Goal: Task Accomplishment & Management: Use online tool/utility

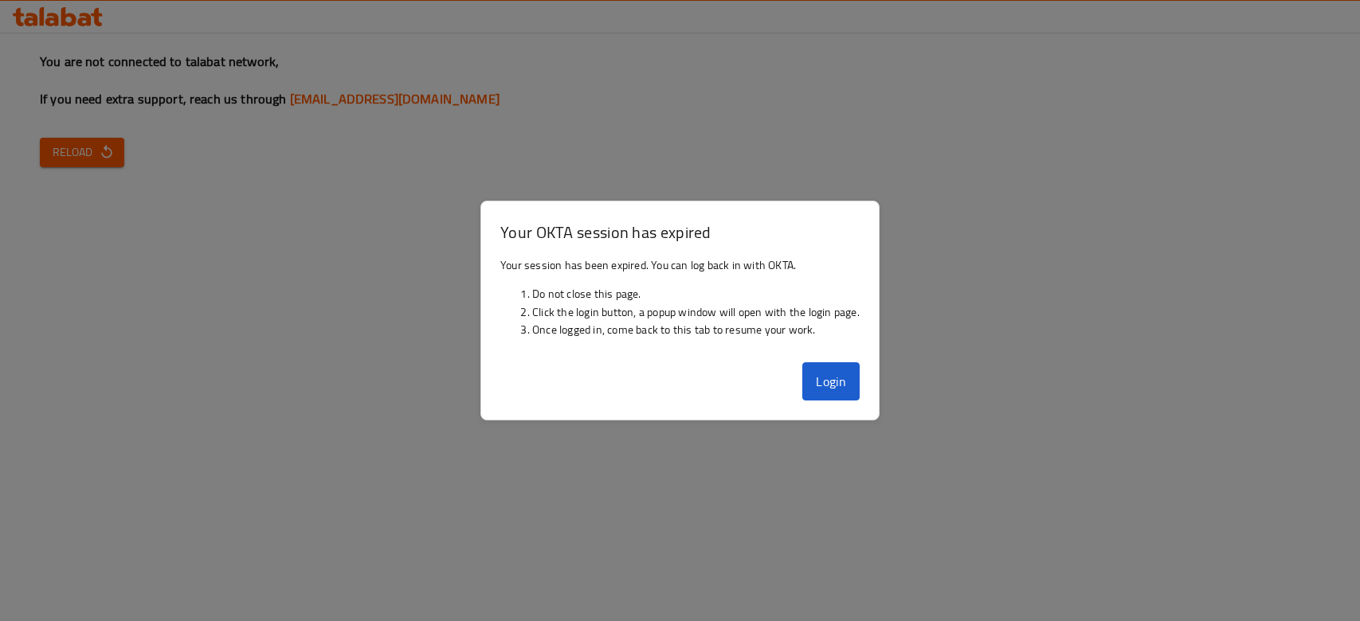
click at [843, 375] on button "Login" at bounding box center [830, 381] width 57 height 38
drag, startPoint x: 0, startPoint y: 0, endPoint x: 122, endPoint y: 139, distance: 184.6
click at [122, 139] on button "Reload" at bounding box center [82, 152] width 84 height 29
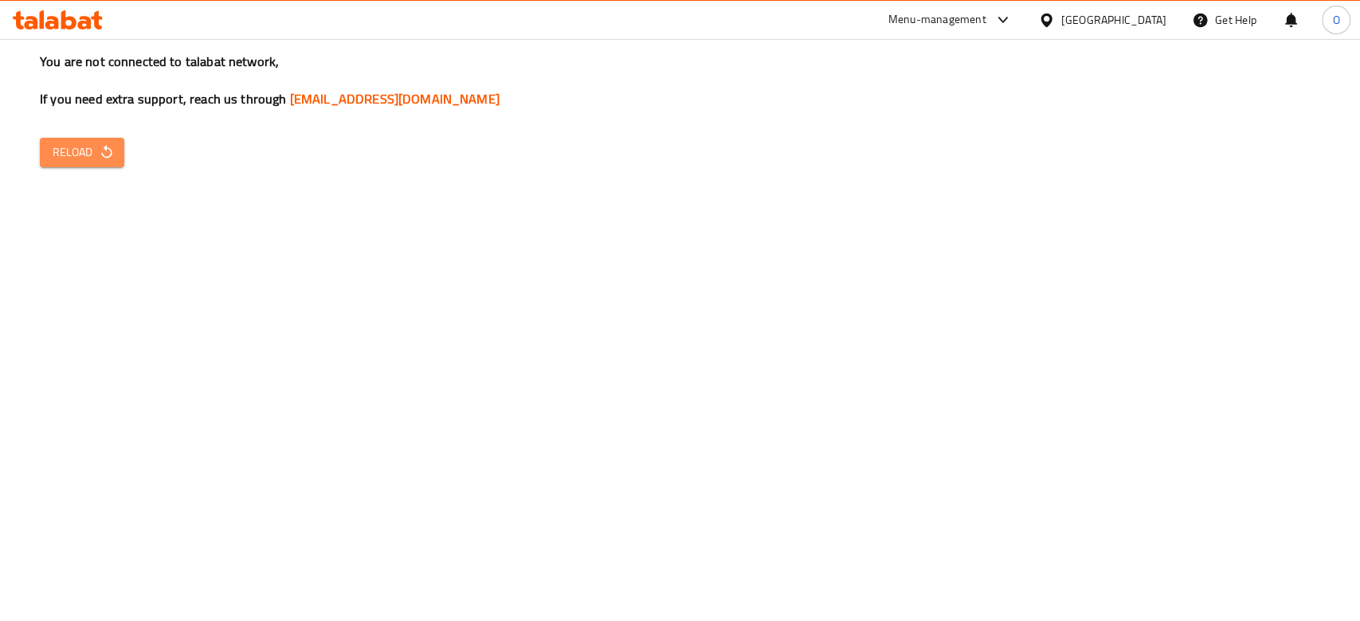
click at [57, 162] on span "Reload" at bounding box center [82, 153] width 59 height 20
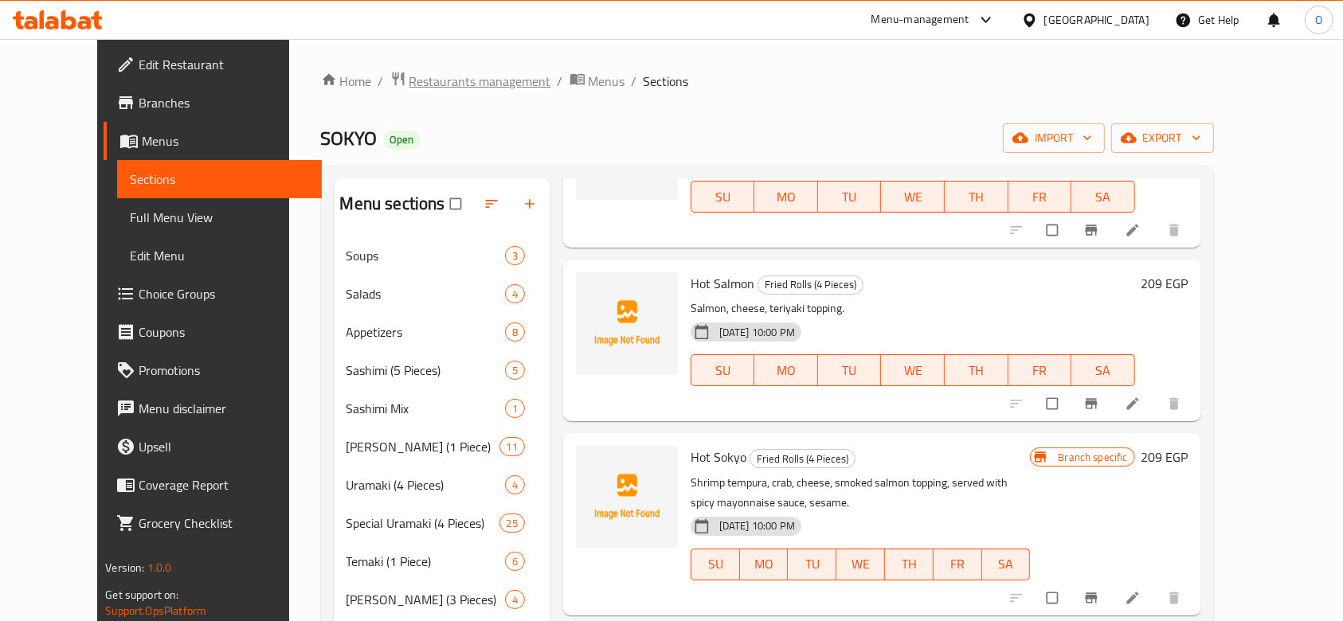
click at [409, 88] on span "Restaurants management" at bounding box center [480, 81] width 142 height 19
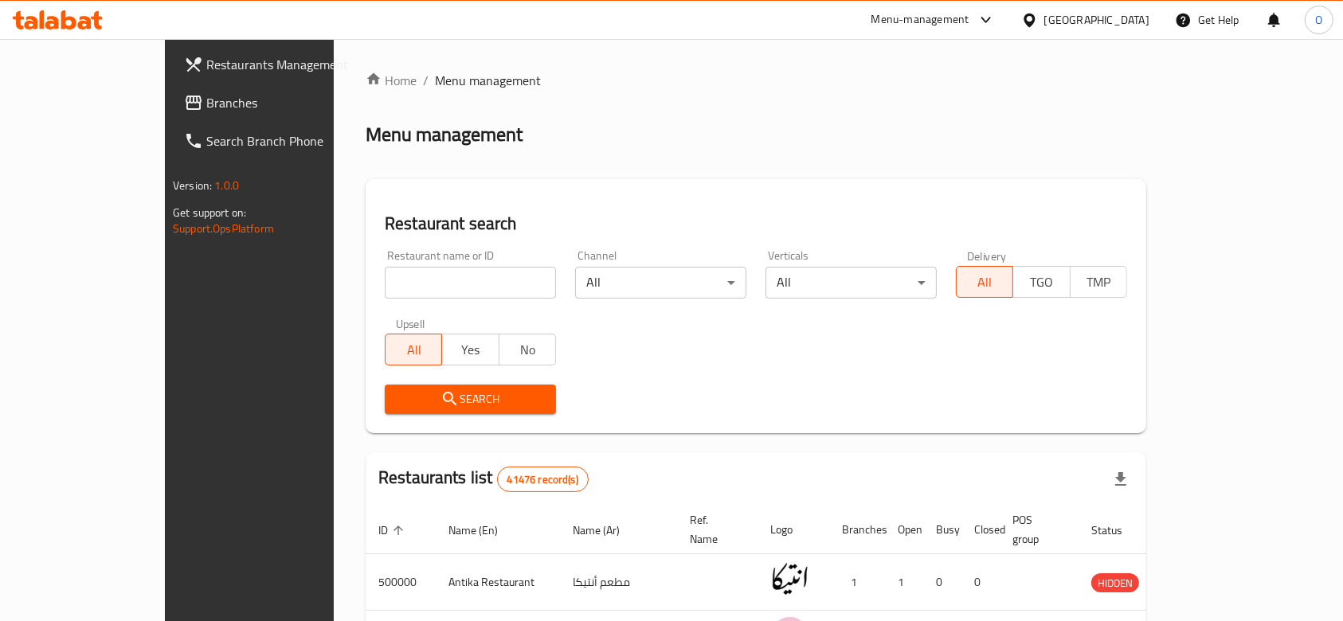
click at [375, 296] on div "Restaurant name or ID Restaurant name or ID" at bounding box center [470, 275] width 190 height 68
click at [385, 286] on input "search" at bounding box center [470, 283] width 171 height 32
paste input "674778"
type input "674778"
click button "Search" at bounding box center [470, 399] width 171 height 29
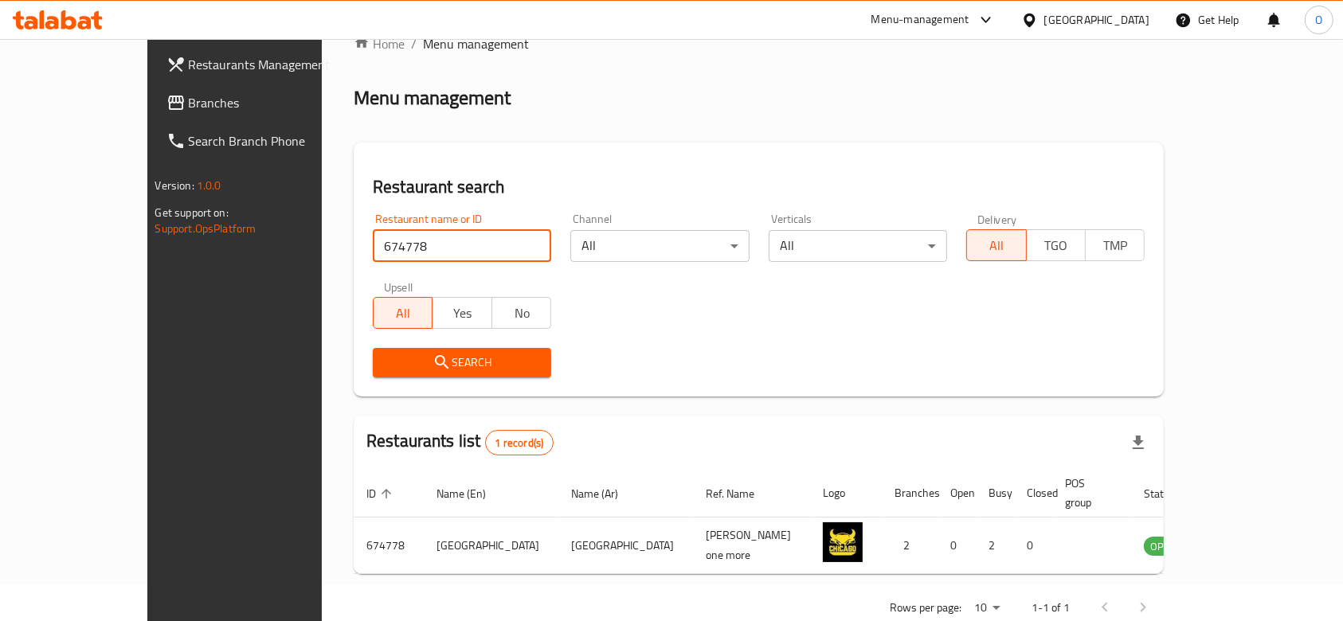
scroll to position [57, 0]
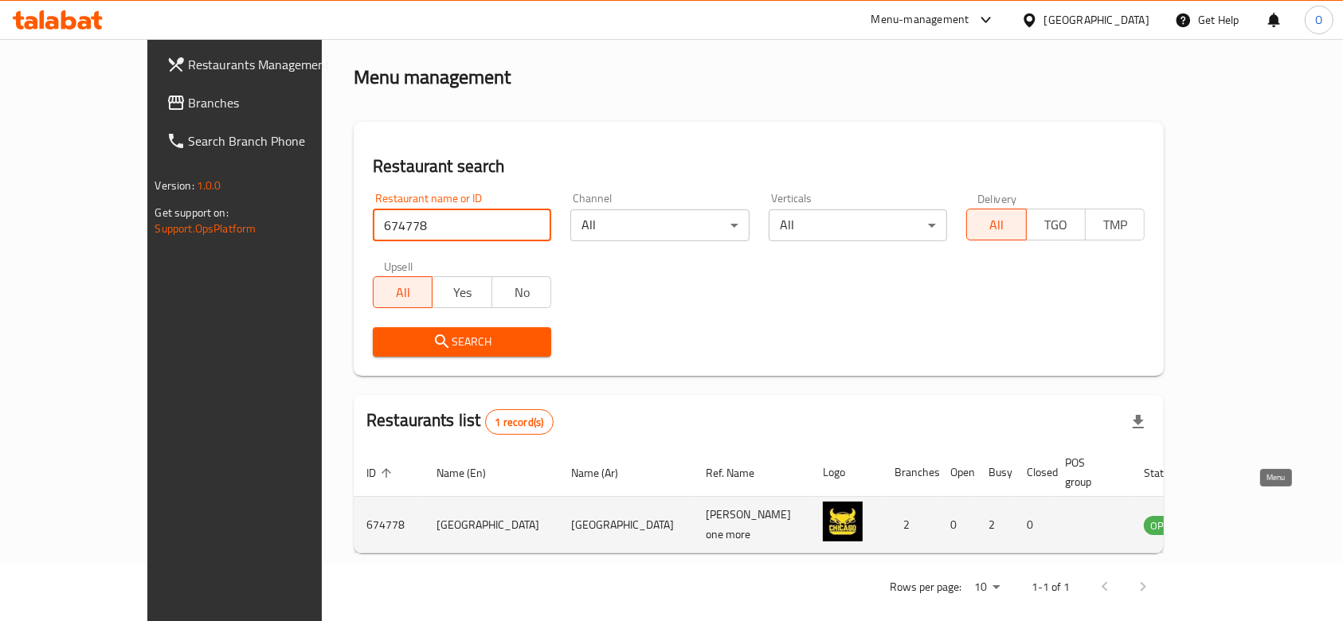
click at [1247, 515] on icon "enhanced table" at bounding box center [1236, 524] width 19 height 19
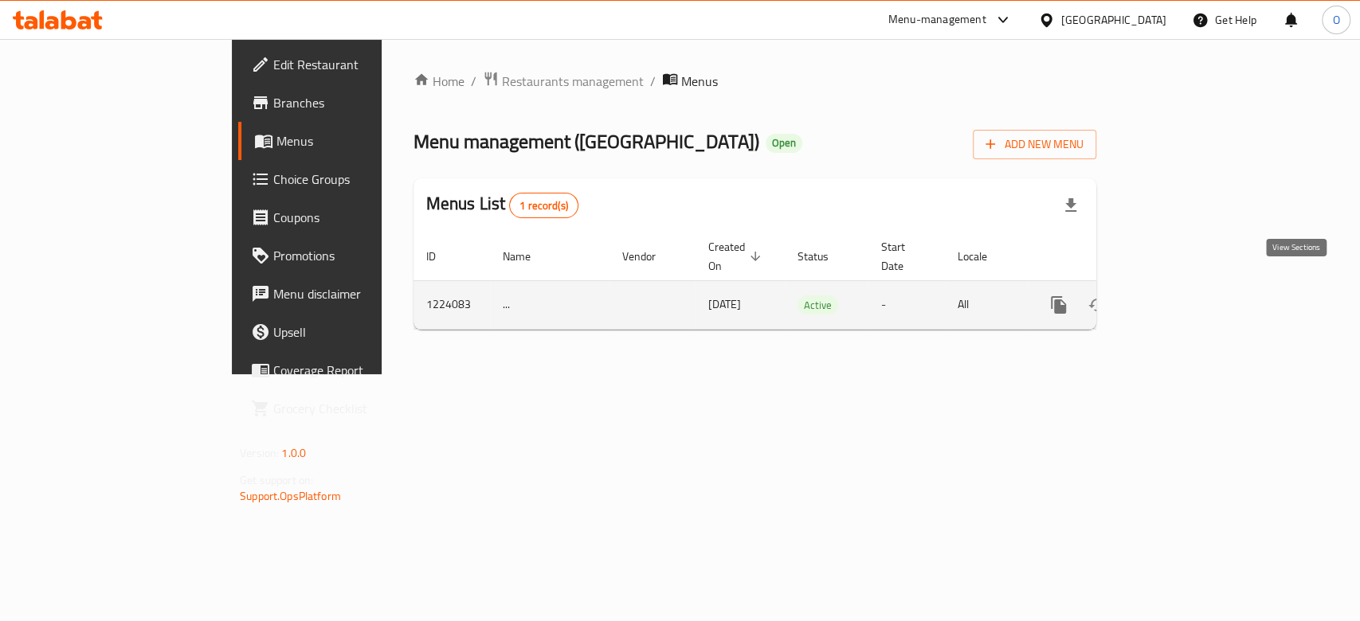
click at [1183, 296] on icon "enhanced table" at bounding box center [1173, 305] width 19 height 19
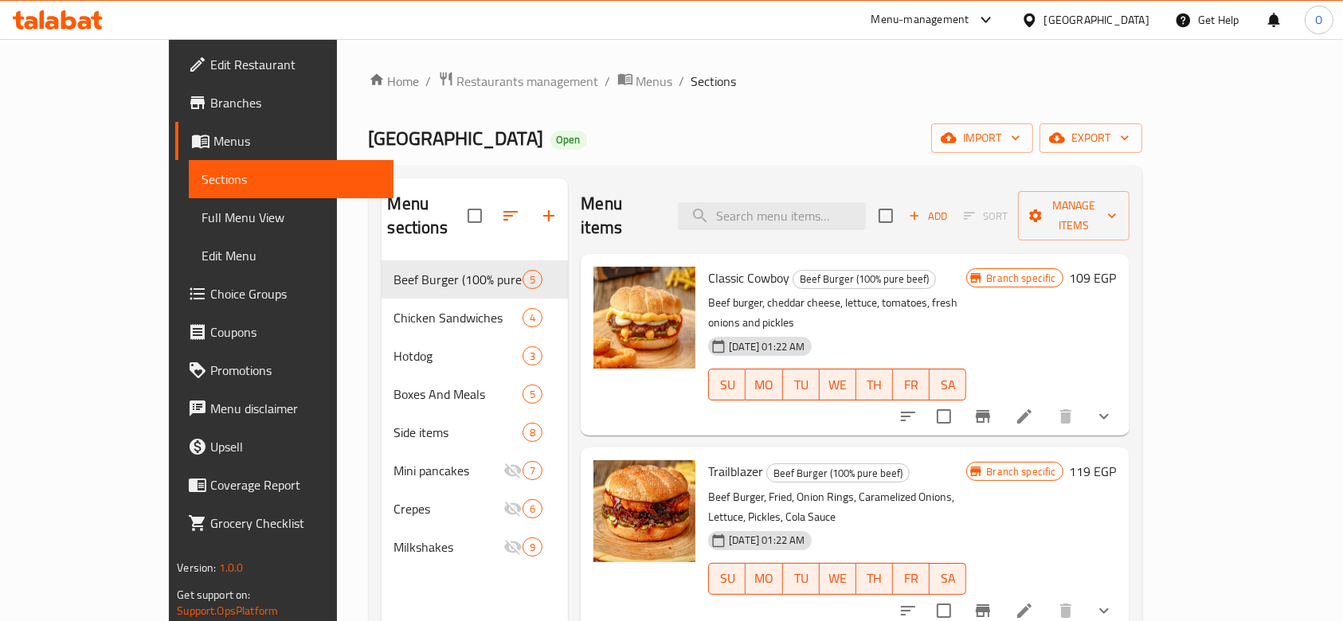
scroll to position [288, 0]
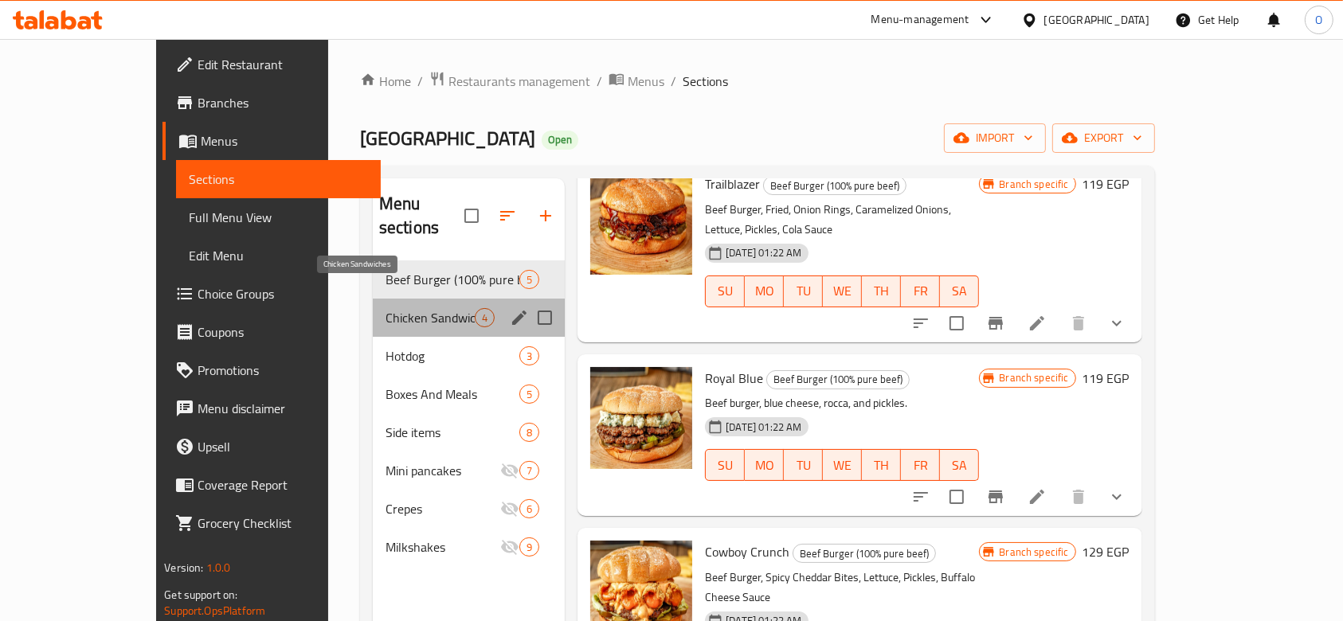
click at [386, 308] on span "Chicken Sandwiches" at bounding box center [430, 317] width 89 height 19
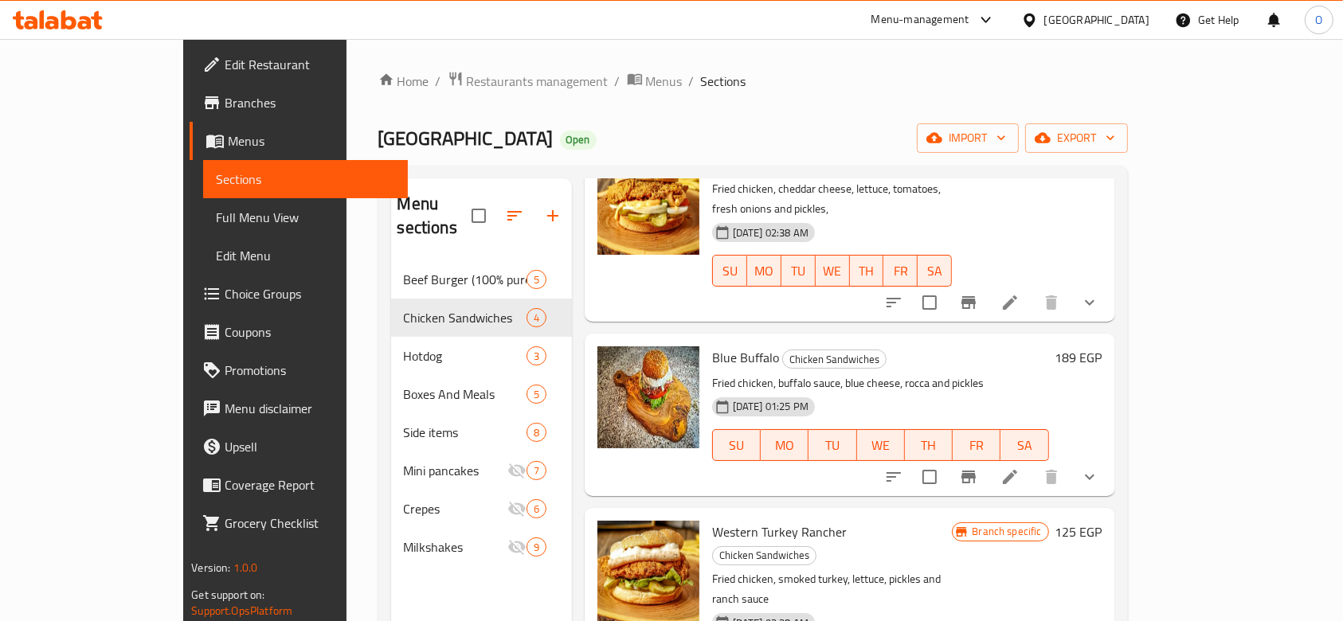
scroll to position [223, 0]
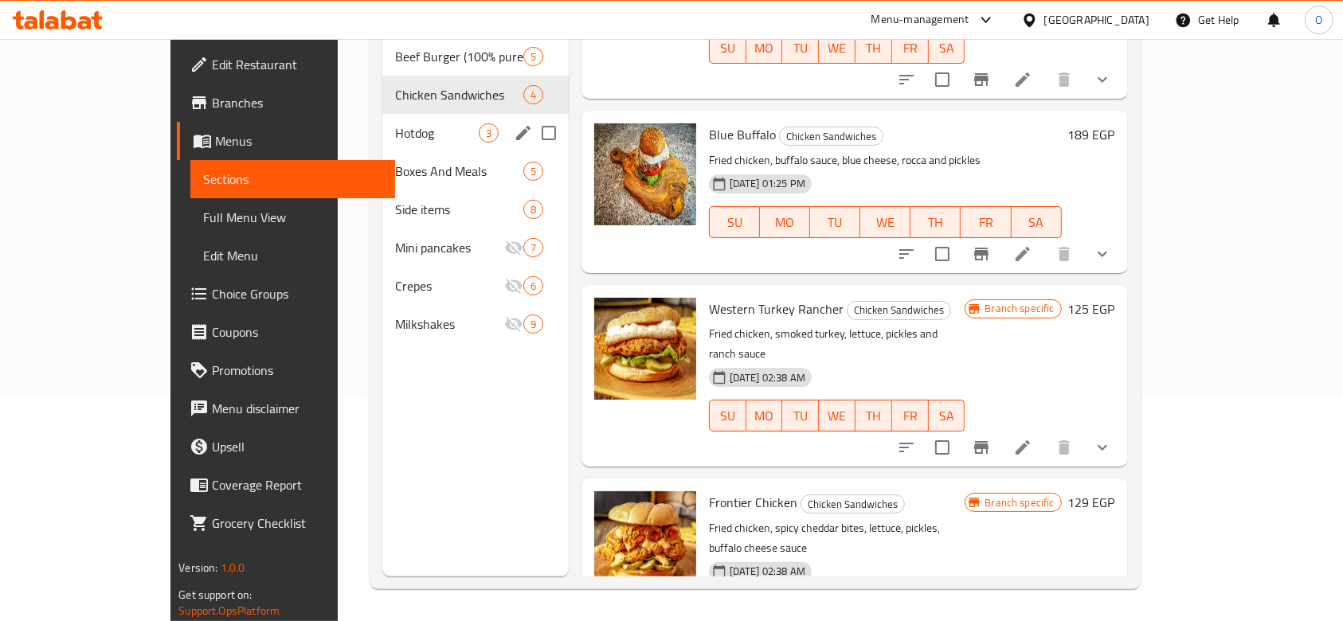
click at [382, 80] on div "Chicken Sandwiches 4" at bounding box center [475, 95] width 186 height 38
click at [395, 123] on span "Hotdog" at bounding box center [437, 132] width 84 height 19
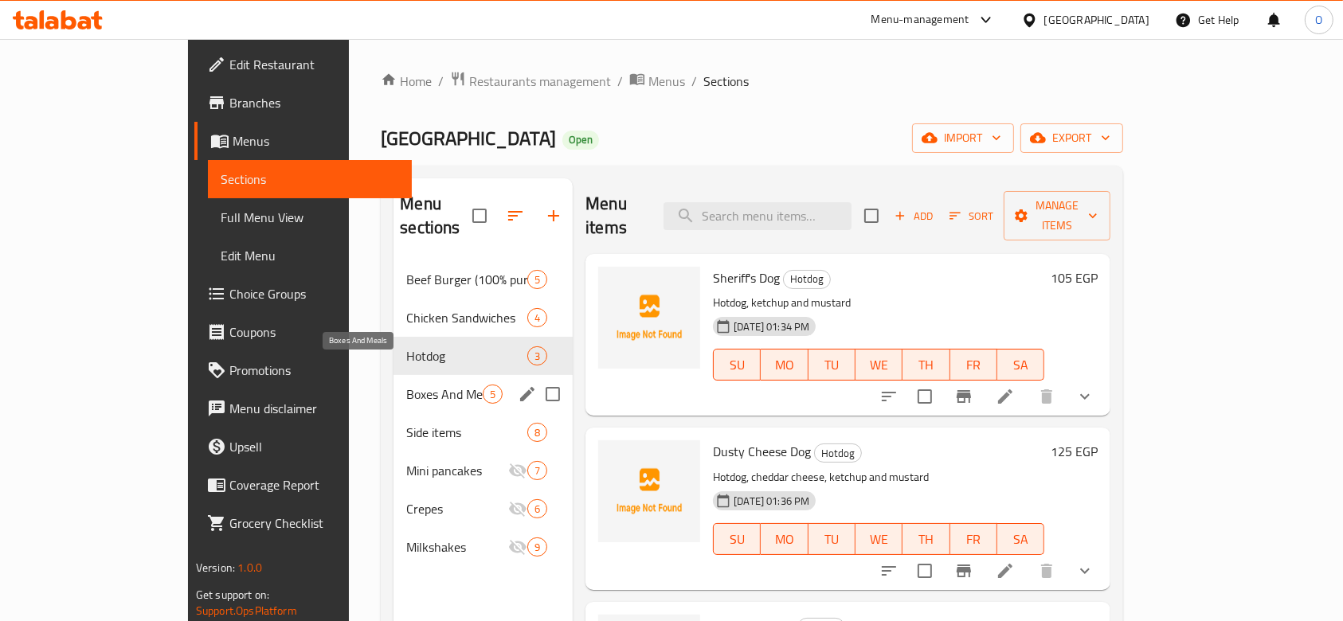
click at [406, 385] on span "Boxes And Meals" at bounding box center [444, 394] width 76 height 19
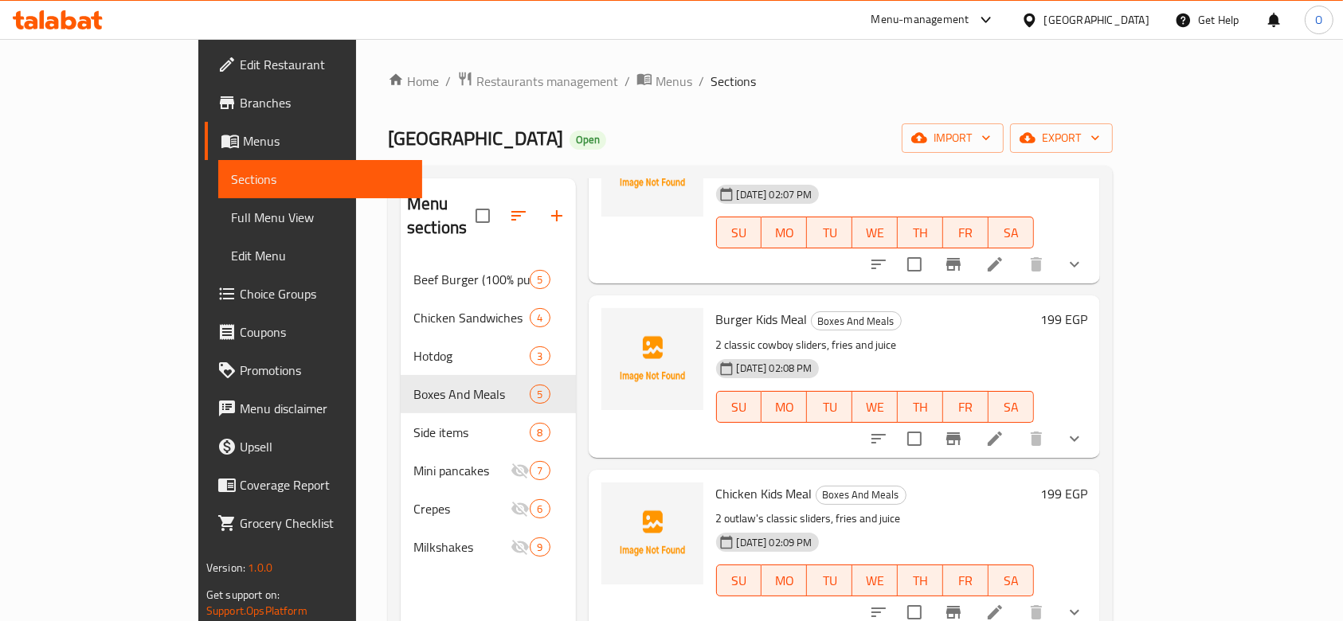
scroll to position [212, 0]
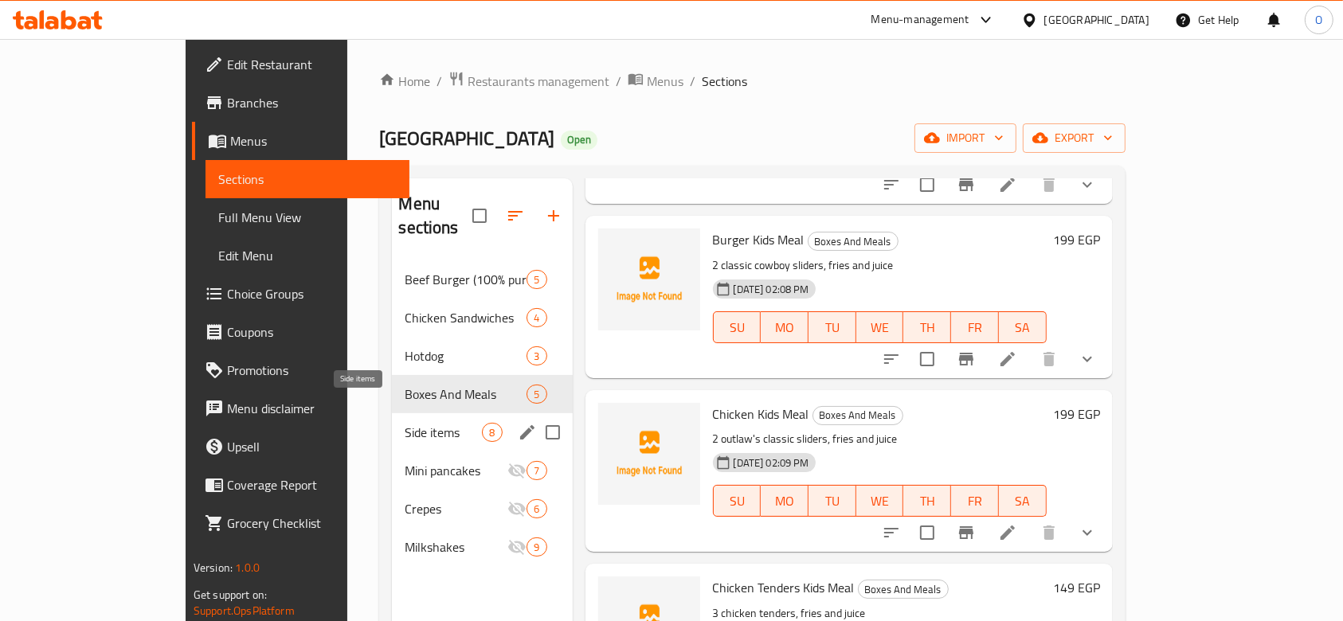
click at [405, 423] on span "Side items" at bounding box center [443, 432] width 77 height 19
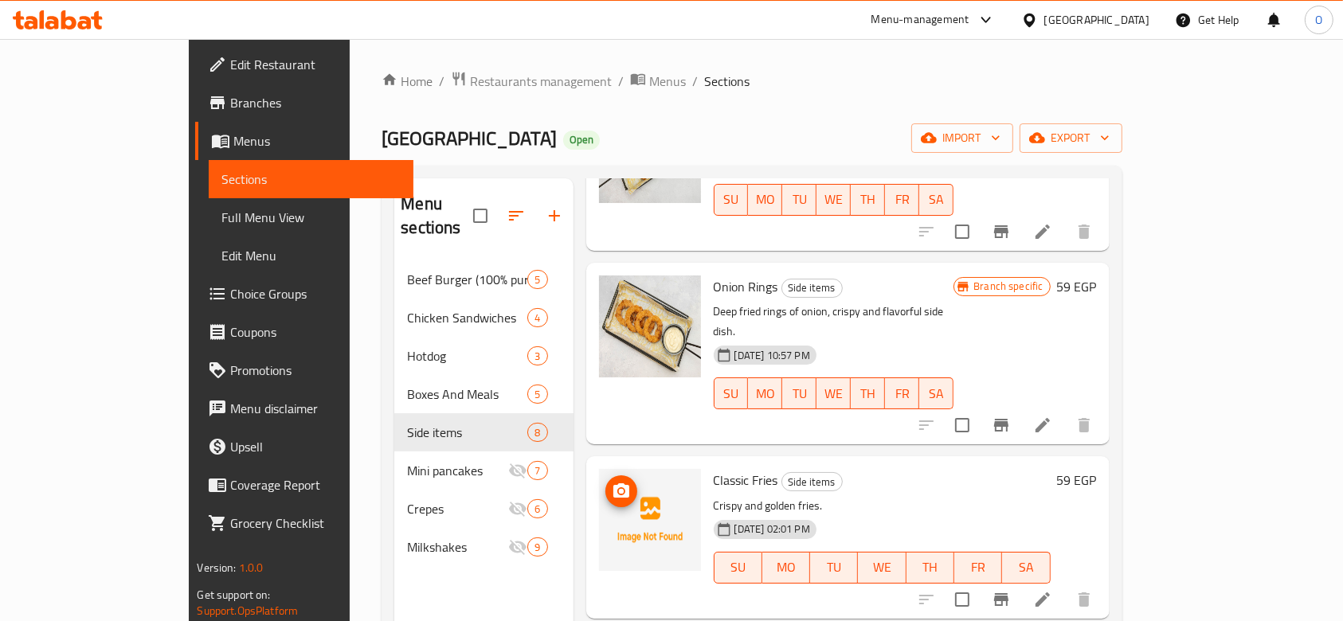
scroll to position [809, 0]
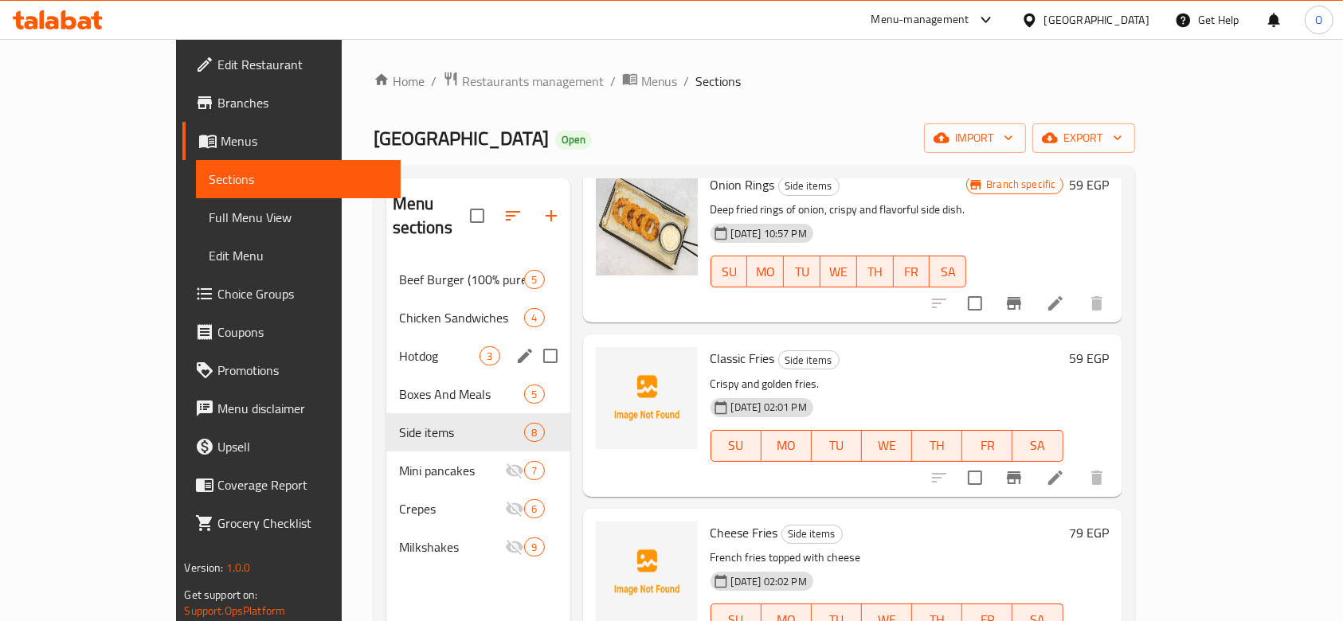
click at [386, 348] on div "Hotdog 3" at bounding box center [478, 356] width 184 height 38
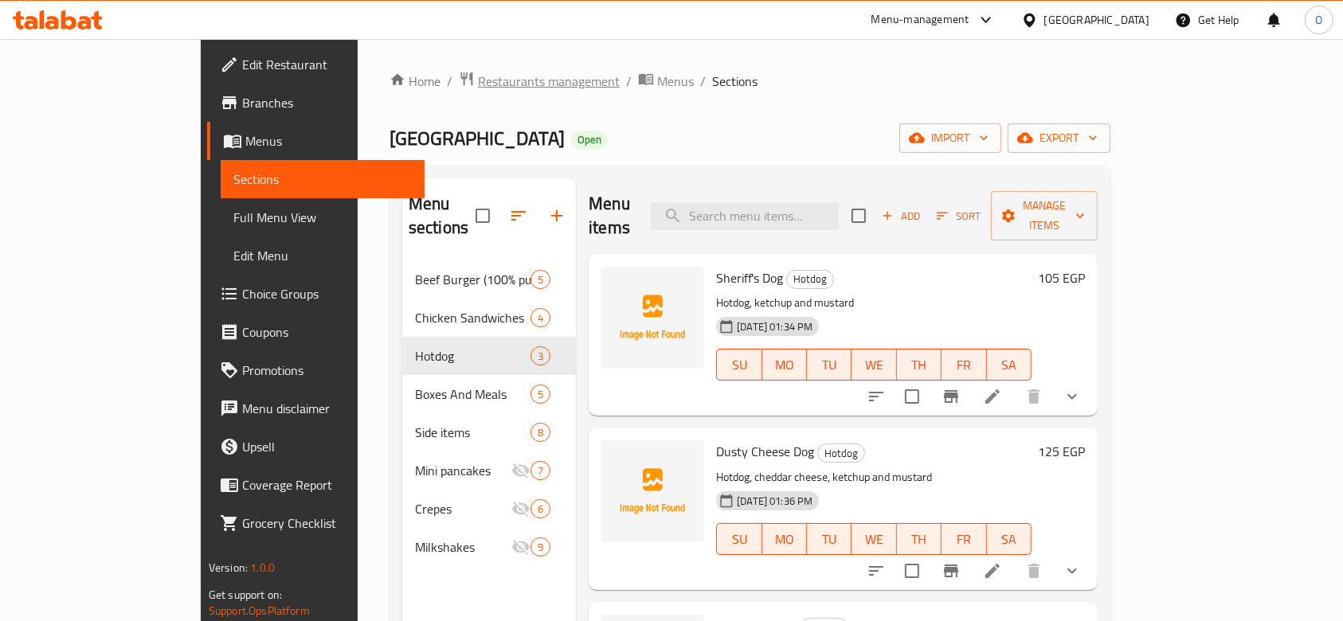
click at [478, 80] on span "Restaurants management" at bounding box center [549, 81] width 142 height 19
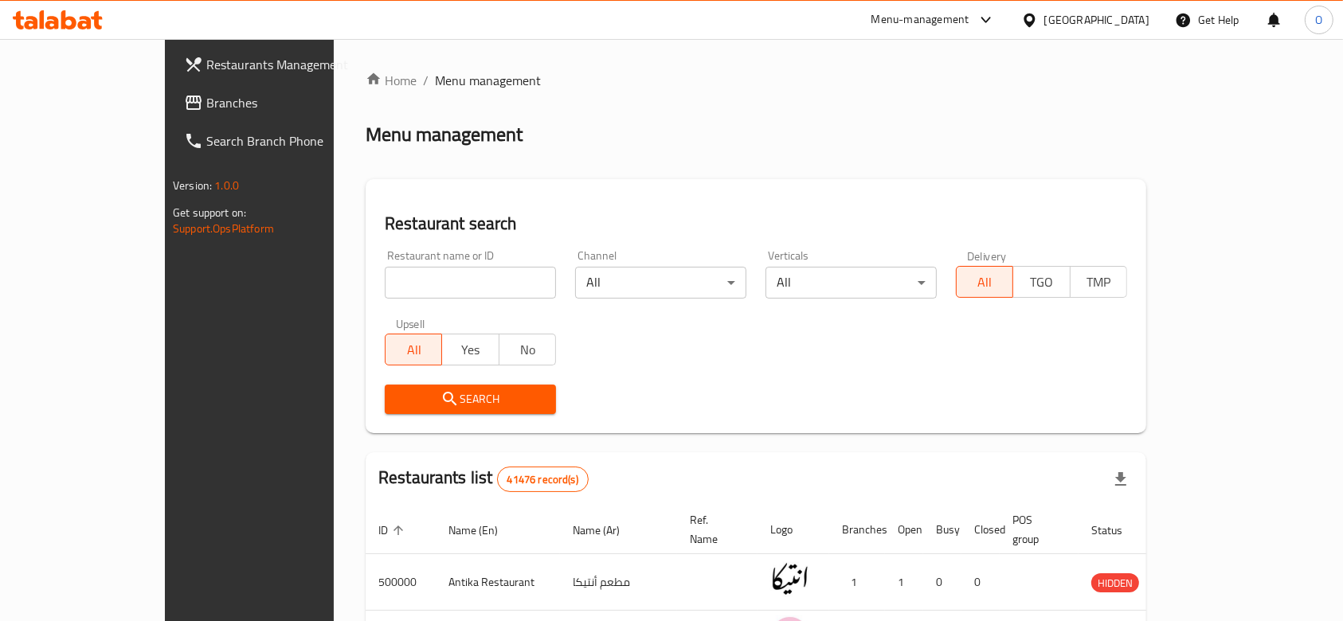
click at [385, 267] on input "search" at bounding box center [470, 283] width 171 height 32
paste input "701554"
type input "701554"
click button "Search" at bounding box center [470, 399] width 171 height 29
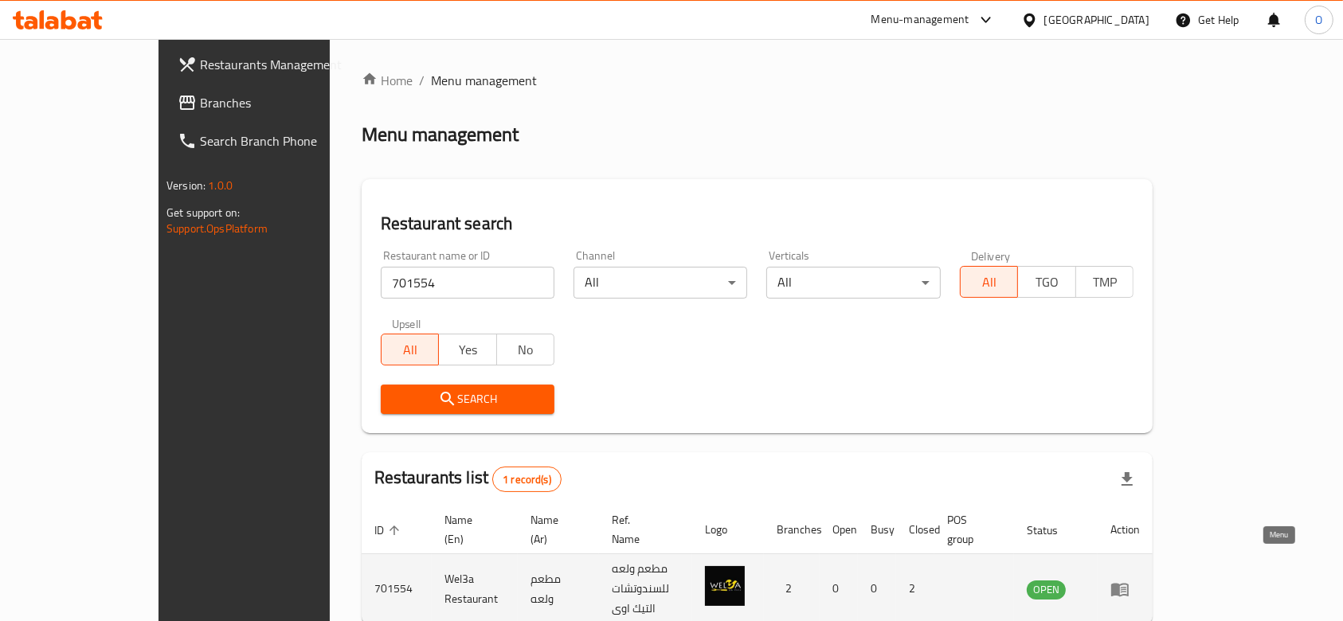
click at [1126, 587] on icon "enhanced table" at bounding box center [1124, 590] width 6 height 6
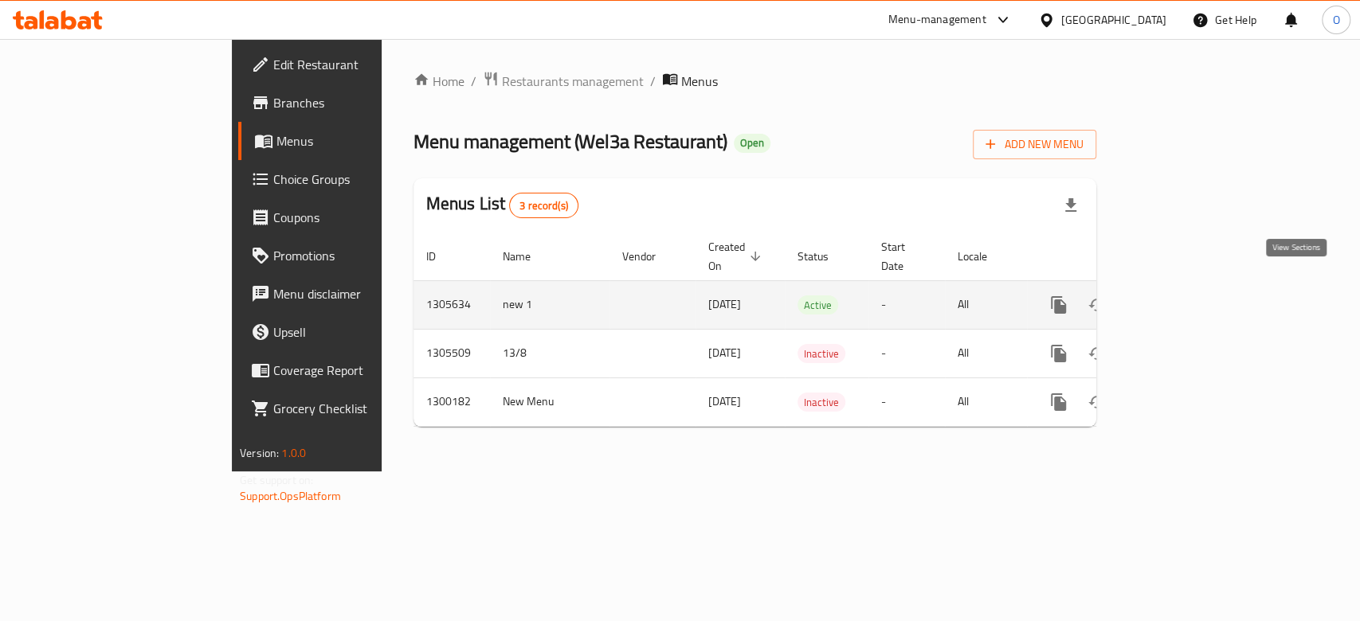
click at [1183, 296] on icon "enhanced table" at bounding box center [1173, 305] width 19 height 19
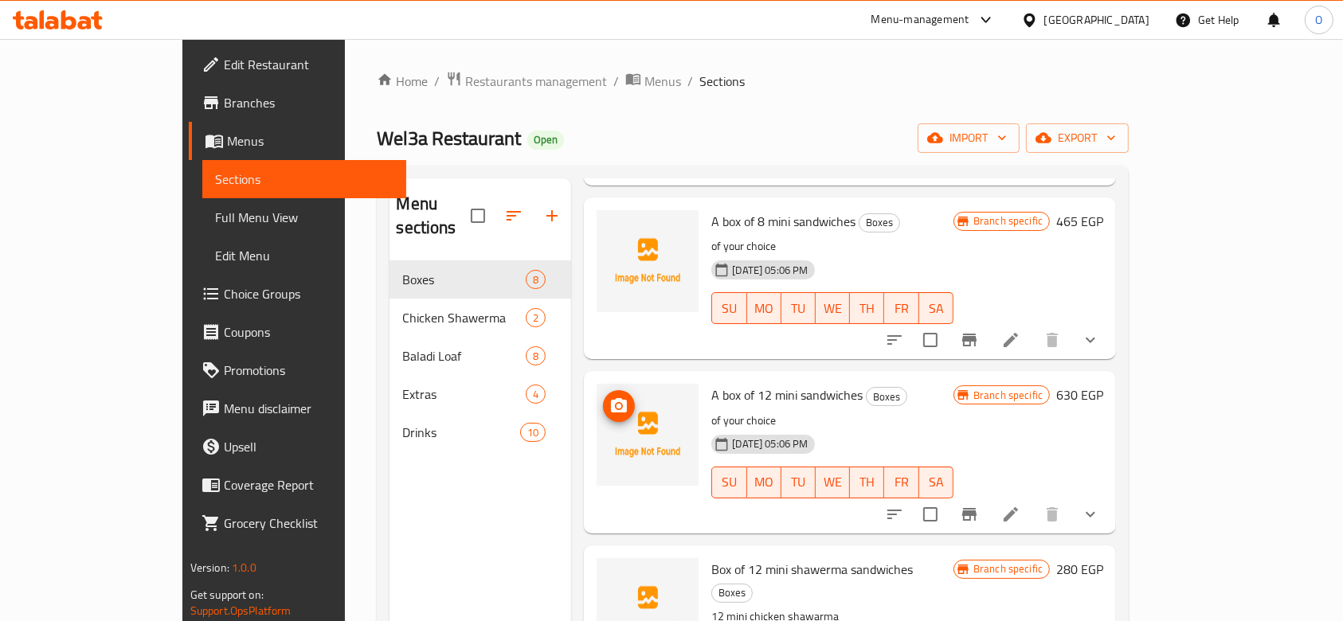
scroll to position [809, 0]
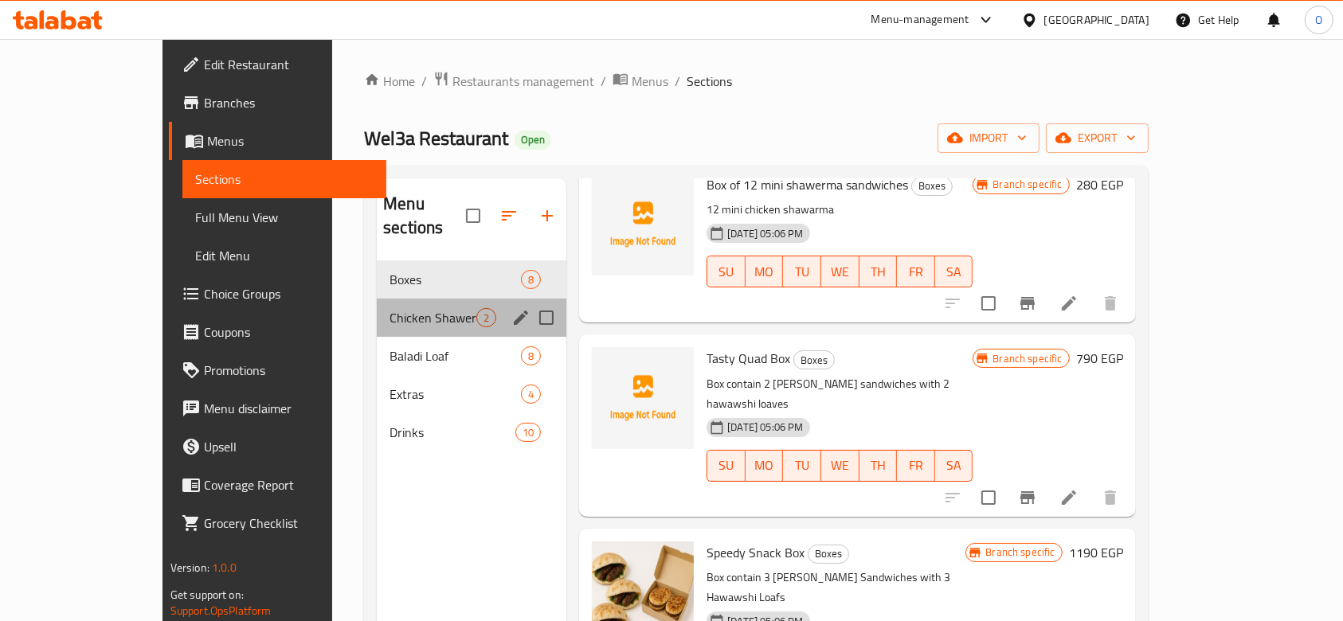
click at [377, 299] on div "Chicken Shawerma 2" at bounding box center [472, 318] width 190 height 38
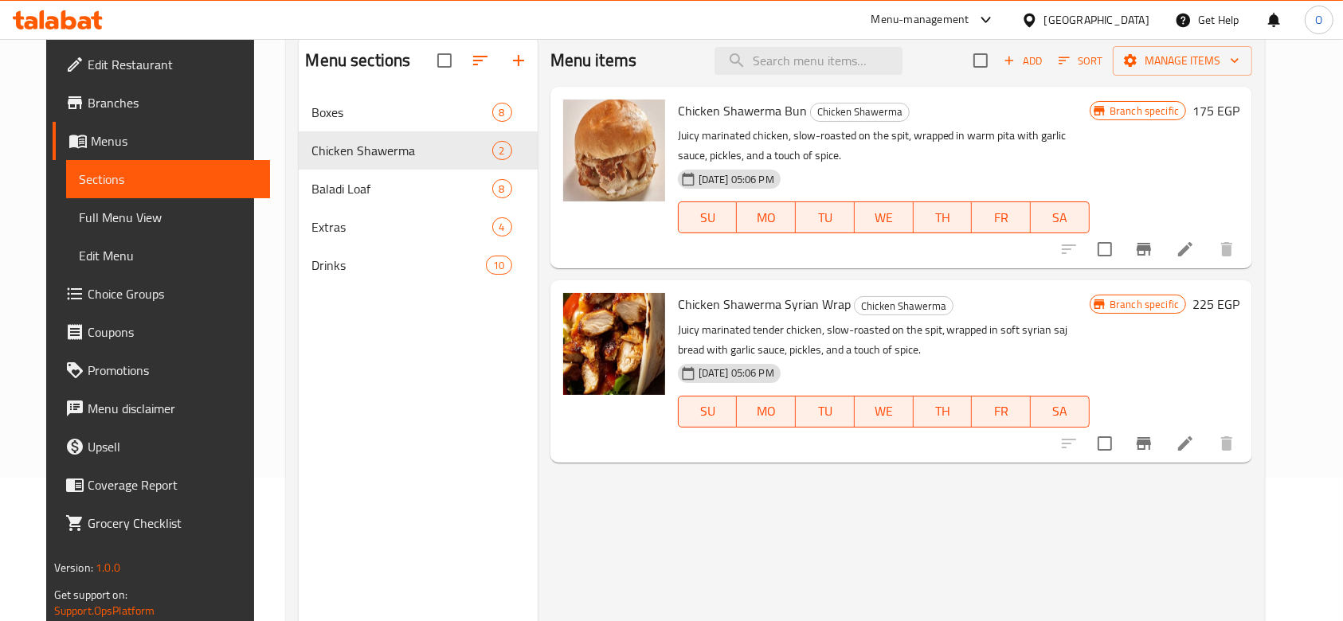
scroll to position [223, 0]
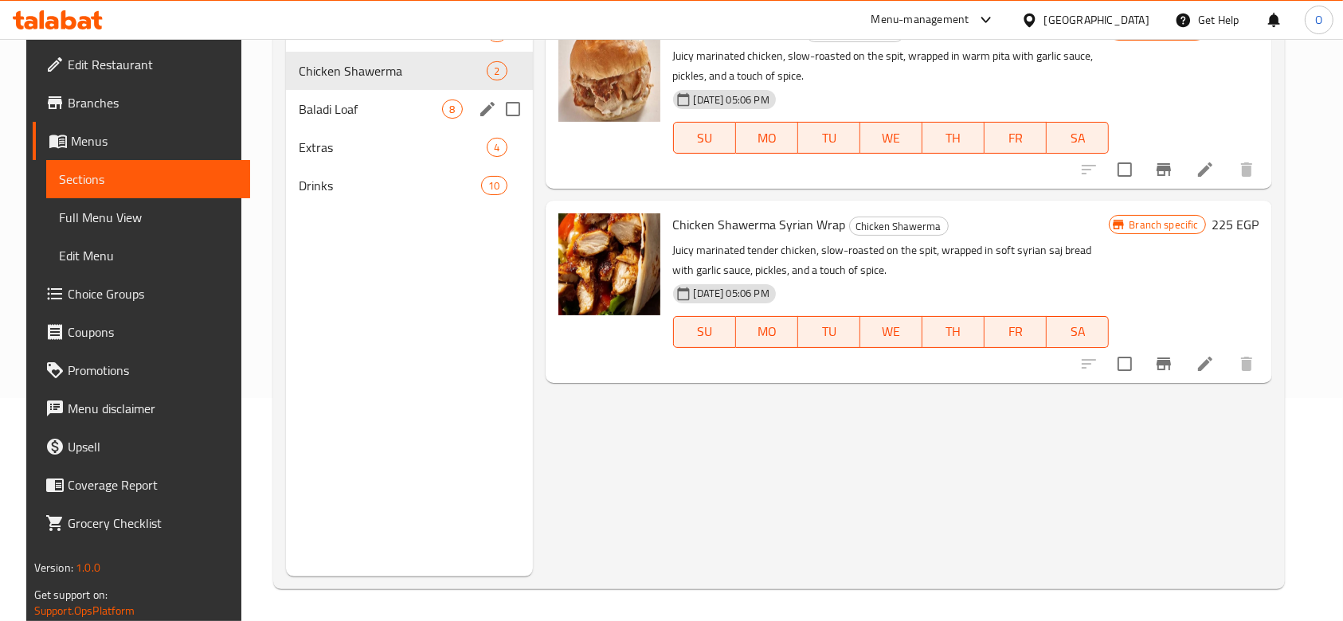
click at [340, 111] on span "Baladi Loaf" at bounding box center [370, 109] width 143 height 19
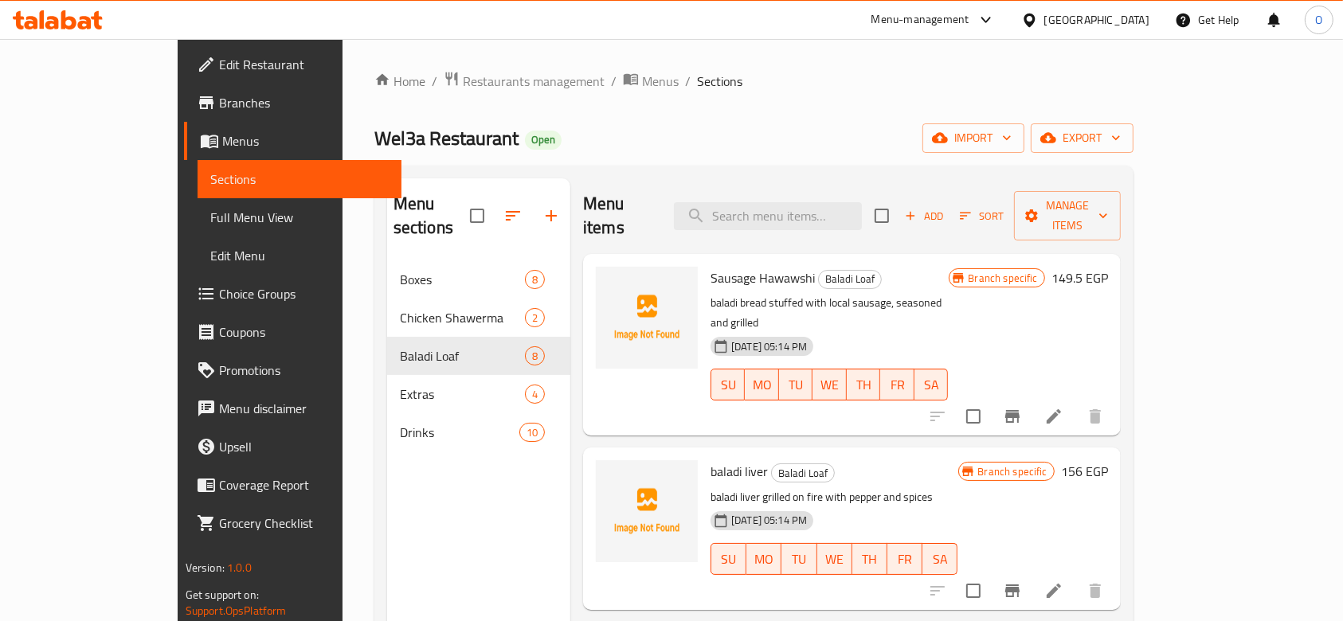
scroll to position [212, 0]
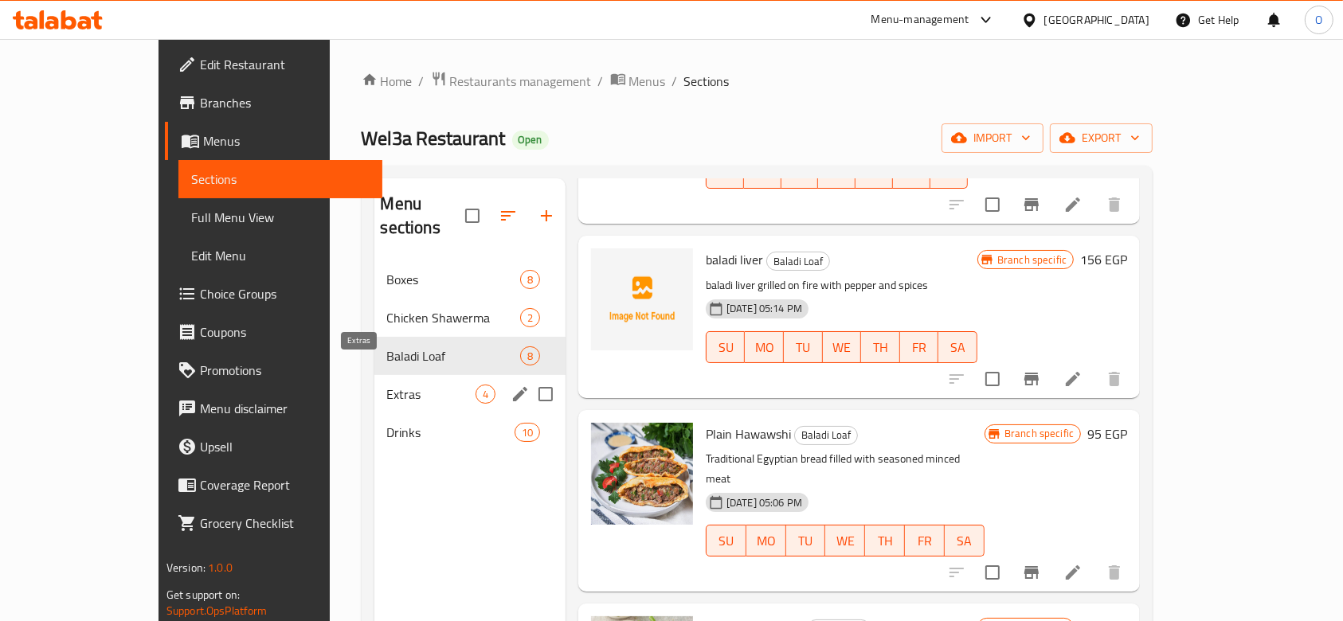
click at [387, 385] on span "Extras" at bounding box center [431, 394] width 88 height 19
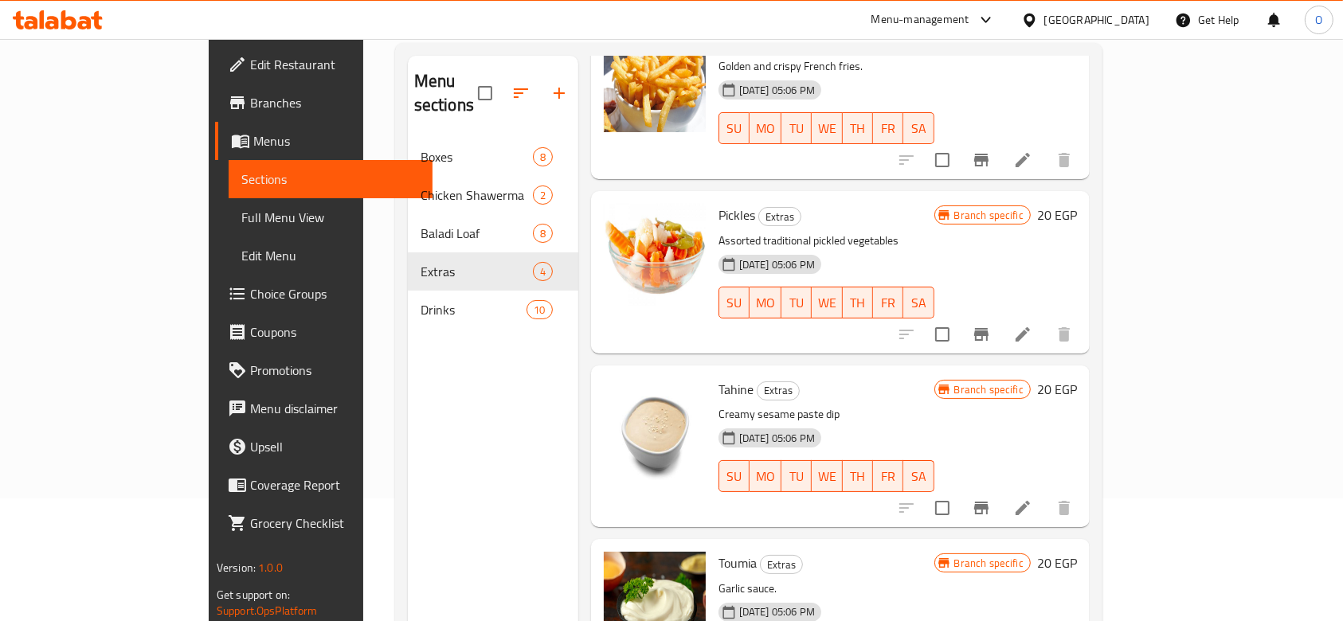
scroll to position [223, 0]
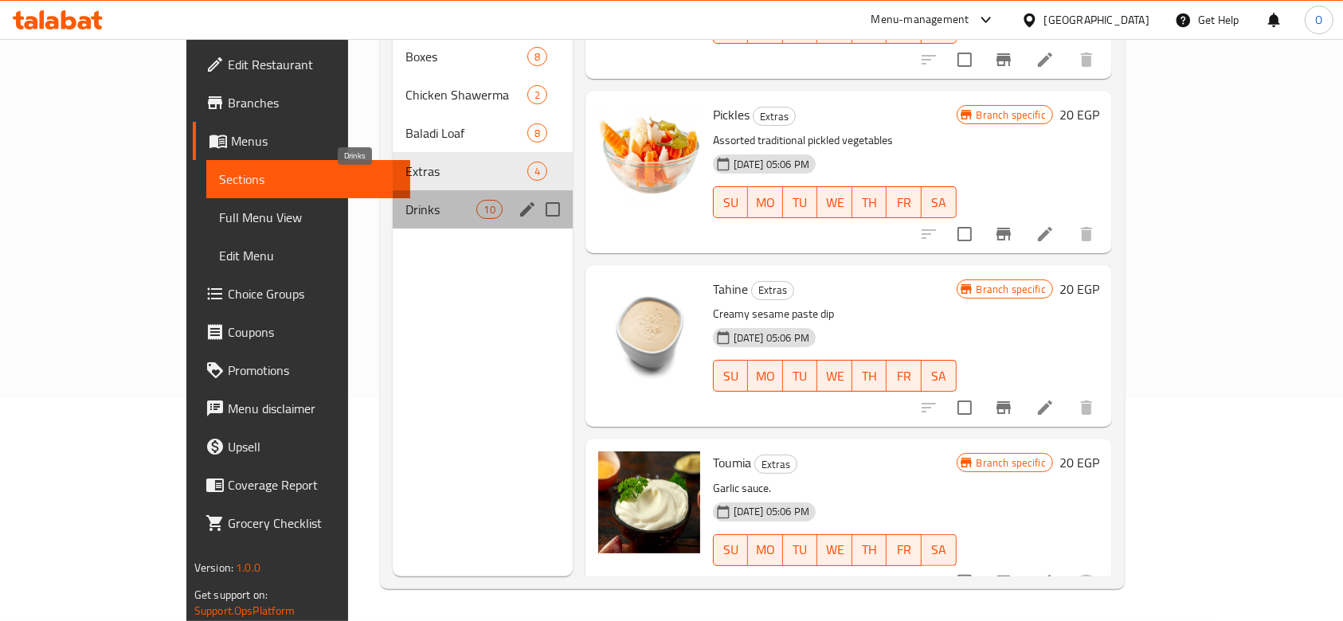
click at [405, 200] on span "Drinks" at bounding box center [440, 209] width 71 height 19
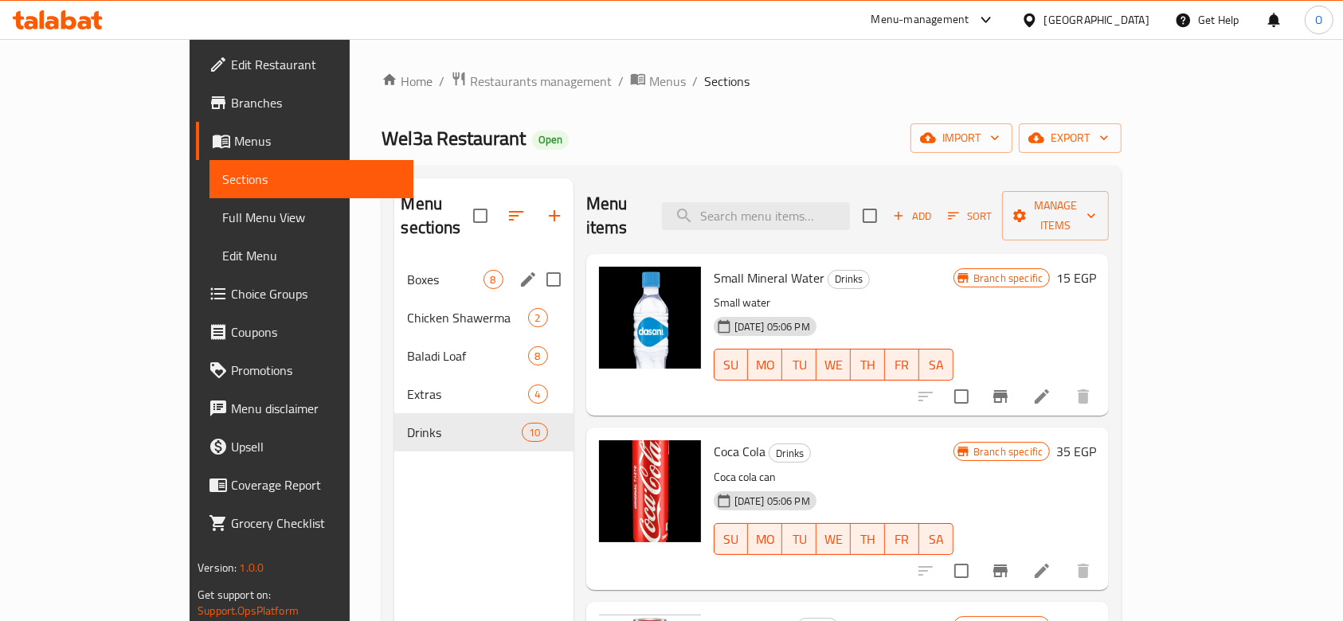
click at [407, 270] on span "Boxes" at bounding box center [445, 279] width 76 height 19
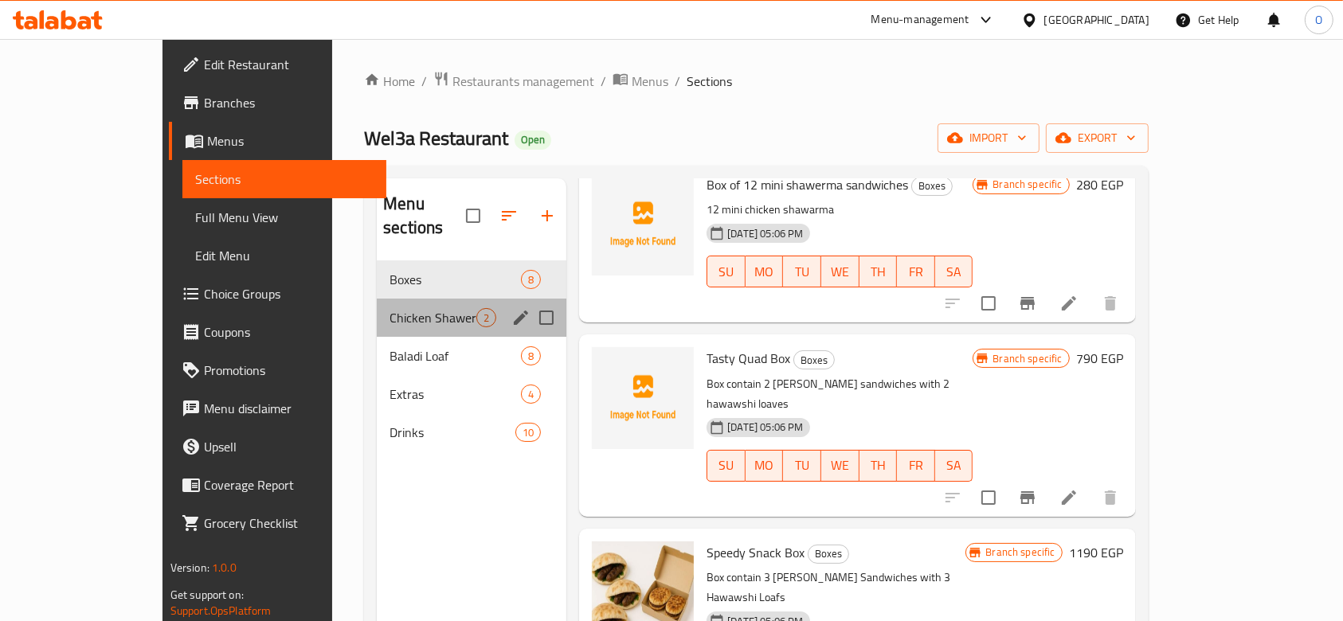
click at [377, 299] on div "Chicken Shawerma 2" at bounding box center [472, 318] width 190 height 38
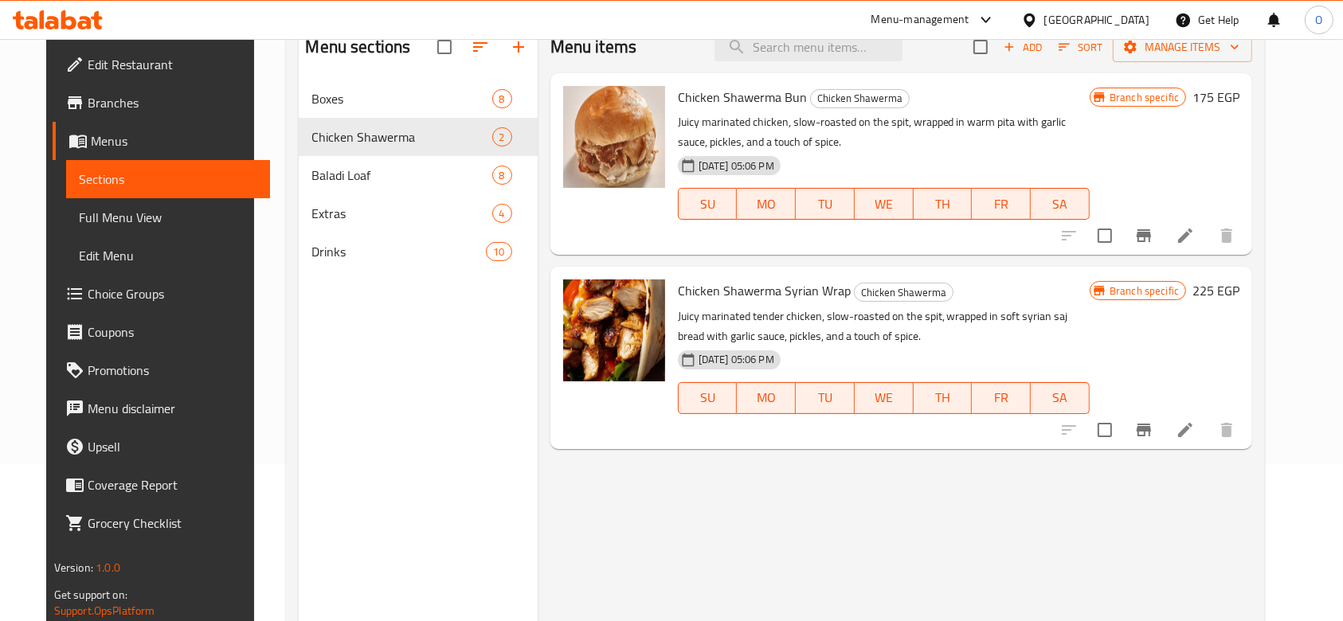
scroll to position [223, 0]
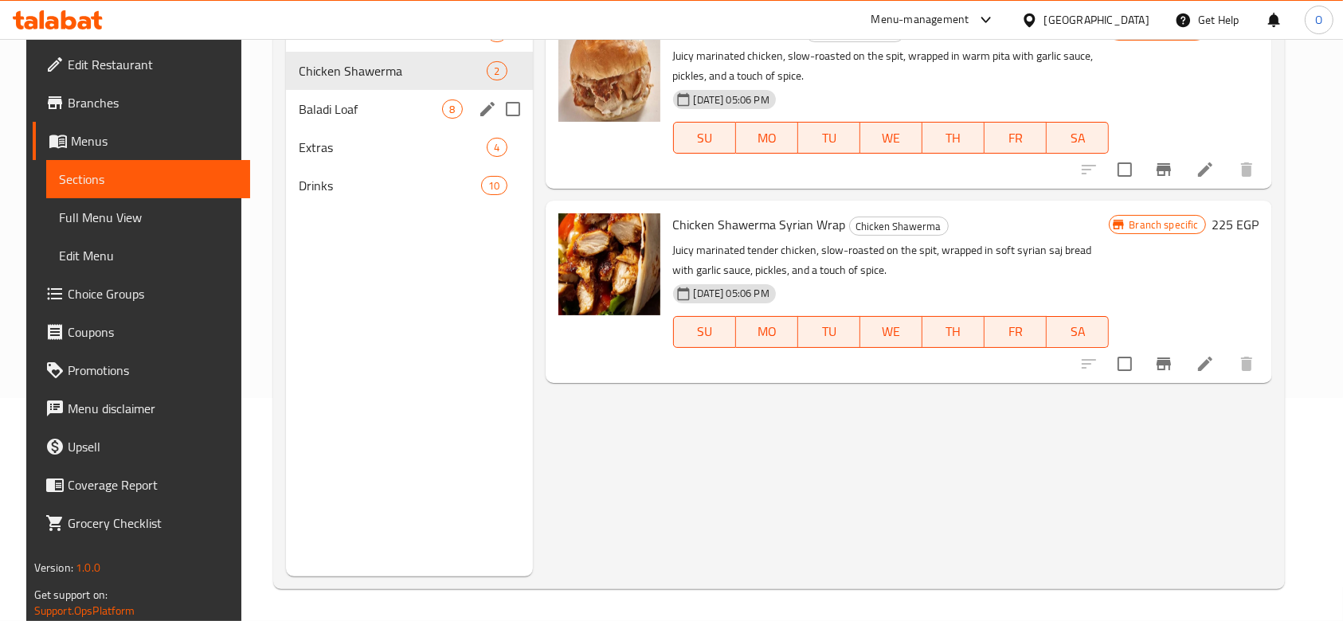
click at [366, 95] on div "Baladi Loaf 8" at bounding box center [409, 109] width 246 height 38
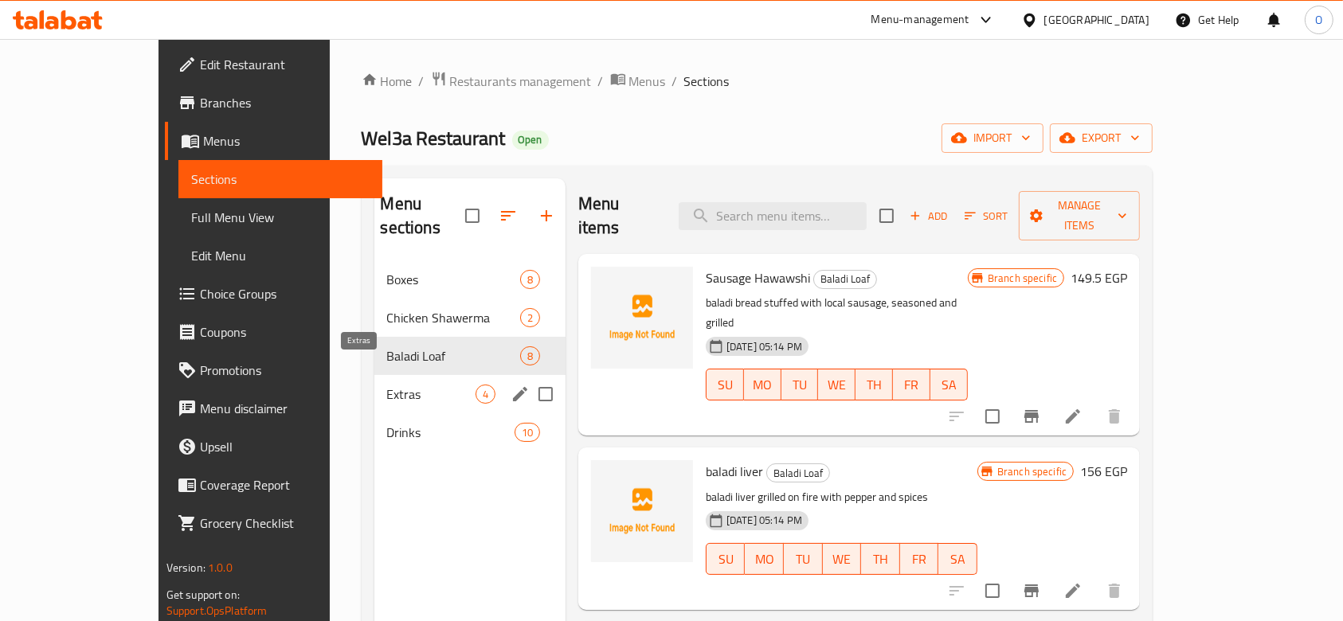
click at [387, 385] on span "Extras" at bounding box center [431, 394] width 88 height 19
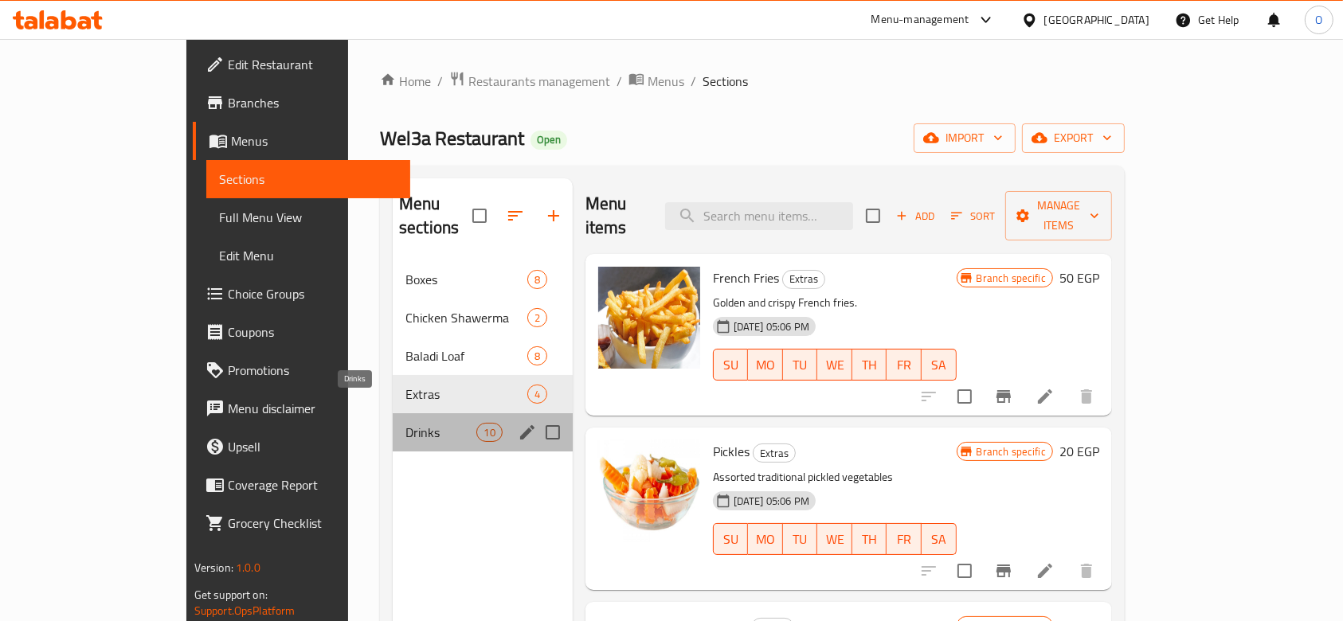
click at [405, 423] on span "Drinks" at bounding box center [440, 432] width 71 height 19
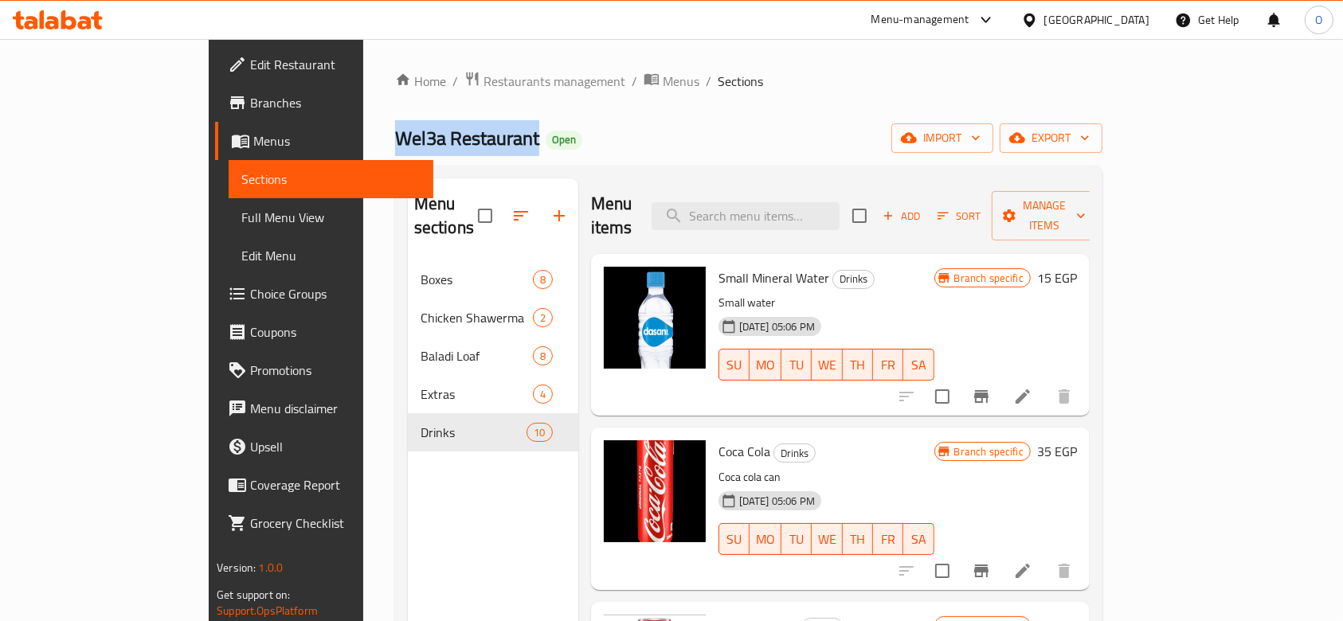
drag, startPoint x: 374, startPoint y: 137, endPoint x: 255, endPoint y: 143, distance: 118.9
click at [395, 143] on span "Wel3a Restaurant" at bounding box center [467, 138] width 144 height 36
copy span "Wel3a Restaurant"
click at [1090, 133] on span "export" at bounding box center [1050, 138] width 77 height 20
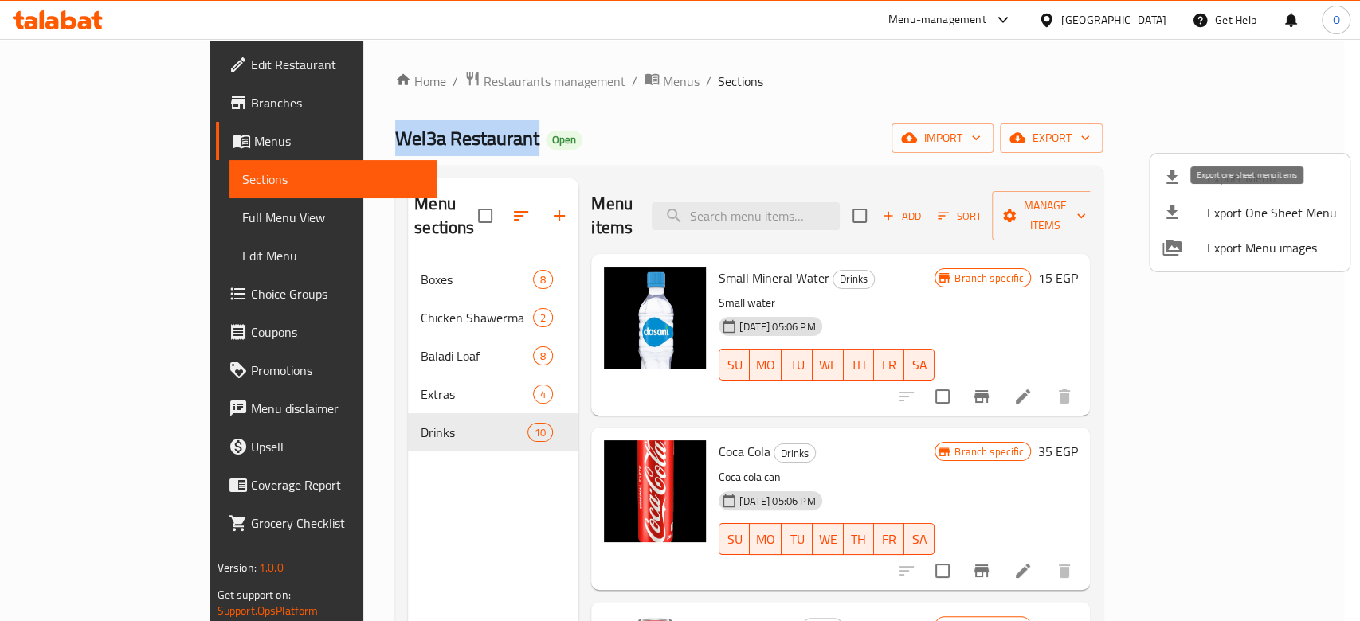
click at [1239, 213] on span "Export One Sheet Menu" at bounding box center [1272, 212] width 130 height 19
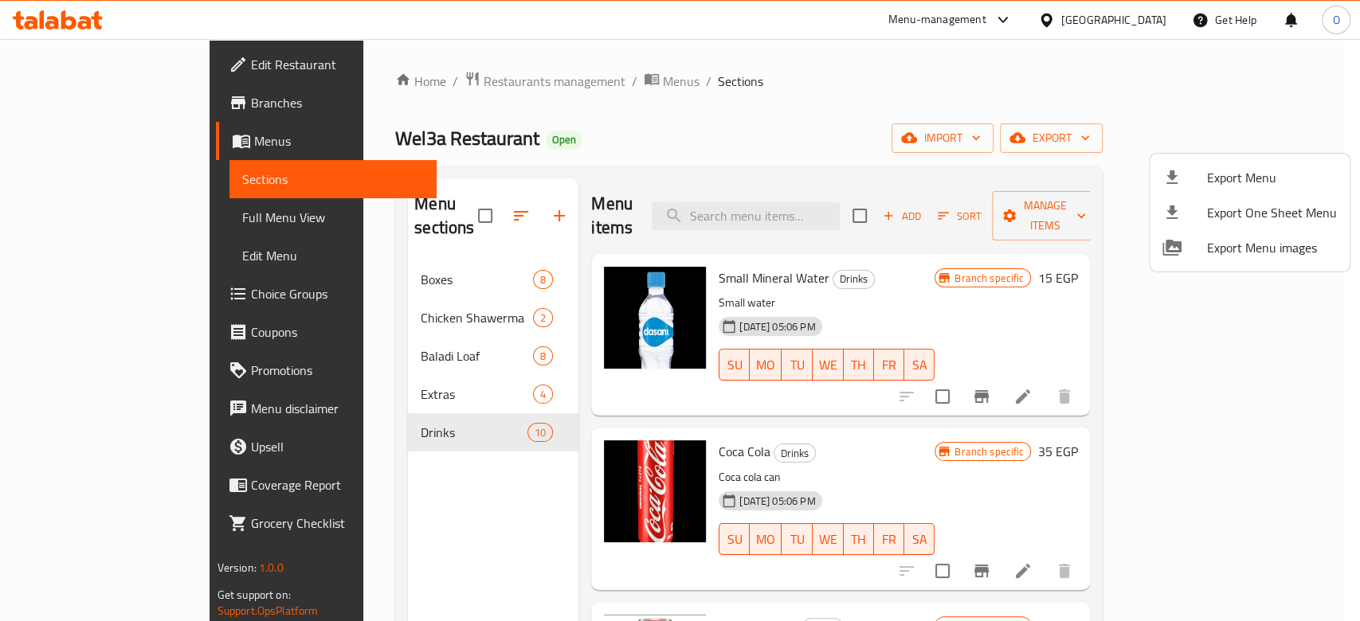
click at [384, 80] on div at bounding box center [680, 310] width 1360 height 621
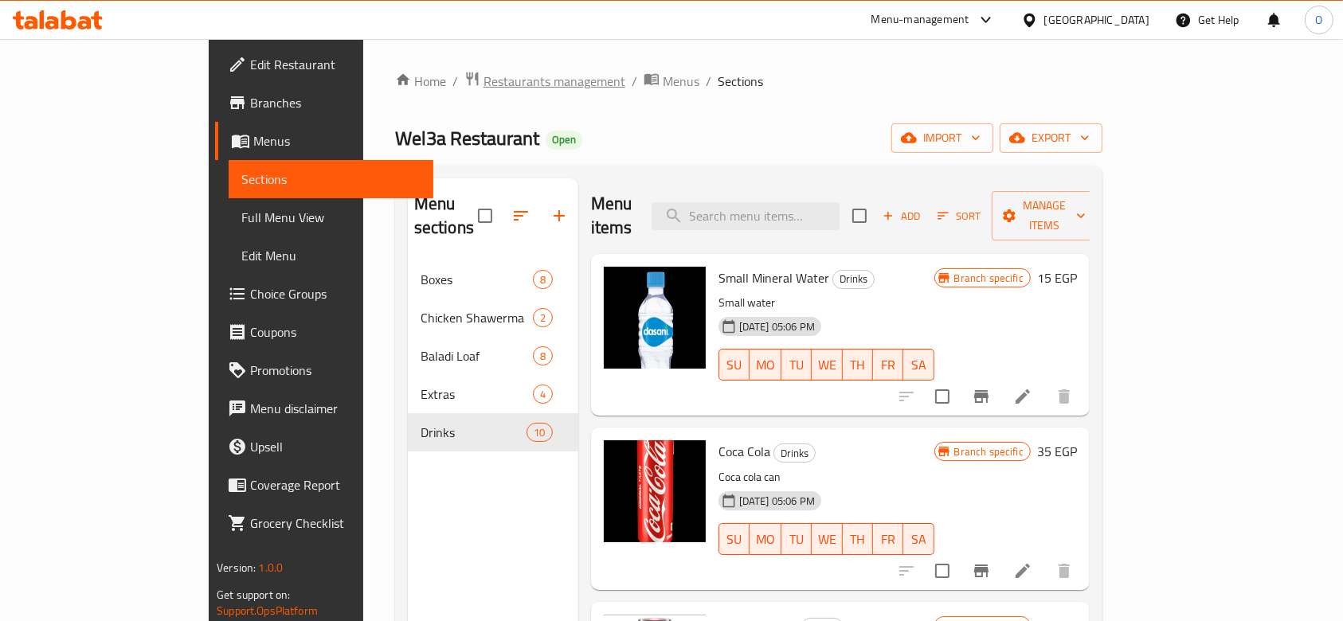
click at [484, 84] on span "Restaurants management" at bounding box center [555, 81] width 142 height 19
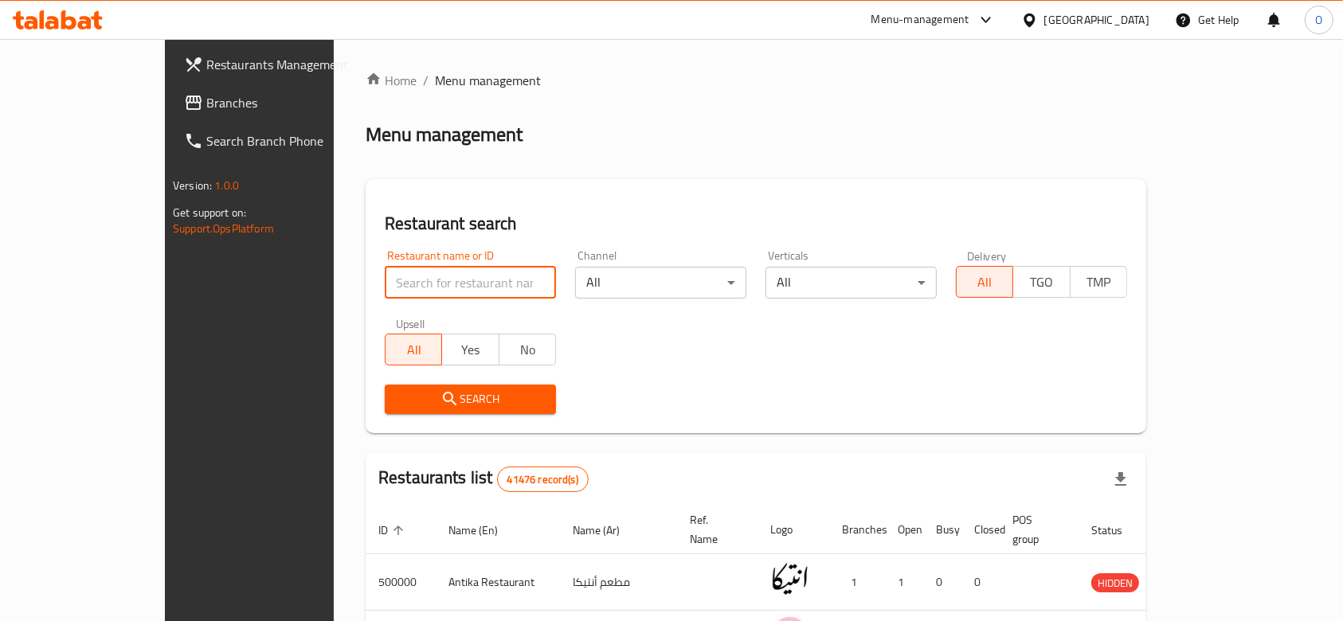
click at [385, 283] on input "search" at bounding box center [470, 283] width 171 height 32
paste input "508319"
type input "508319"
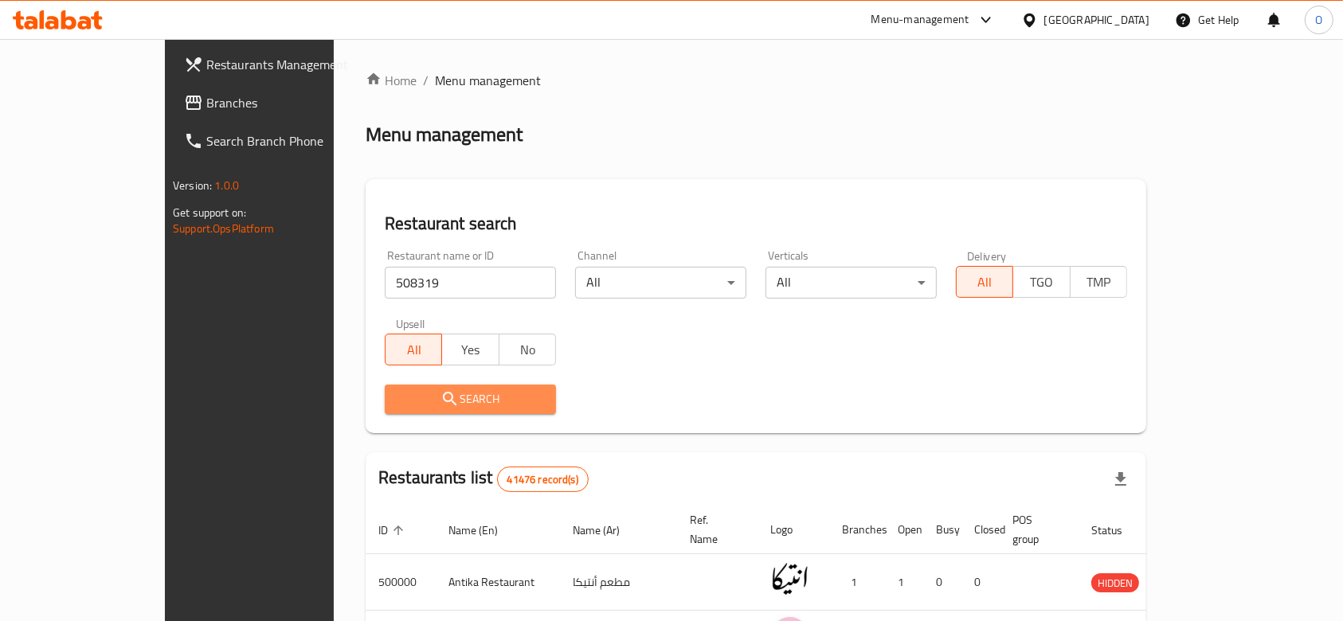
drag, startPoint x: 488, startPoint y: 401, endPoint x: 746, endPoint y: 468, distance: 266.4
click at [487, 401] on span "Search" at bounding box center [470, 400] width 146 height 20
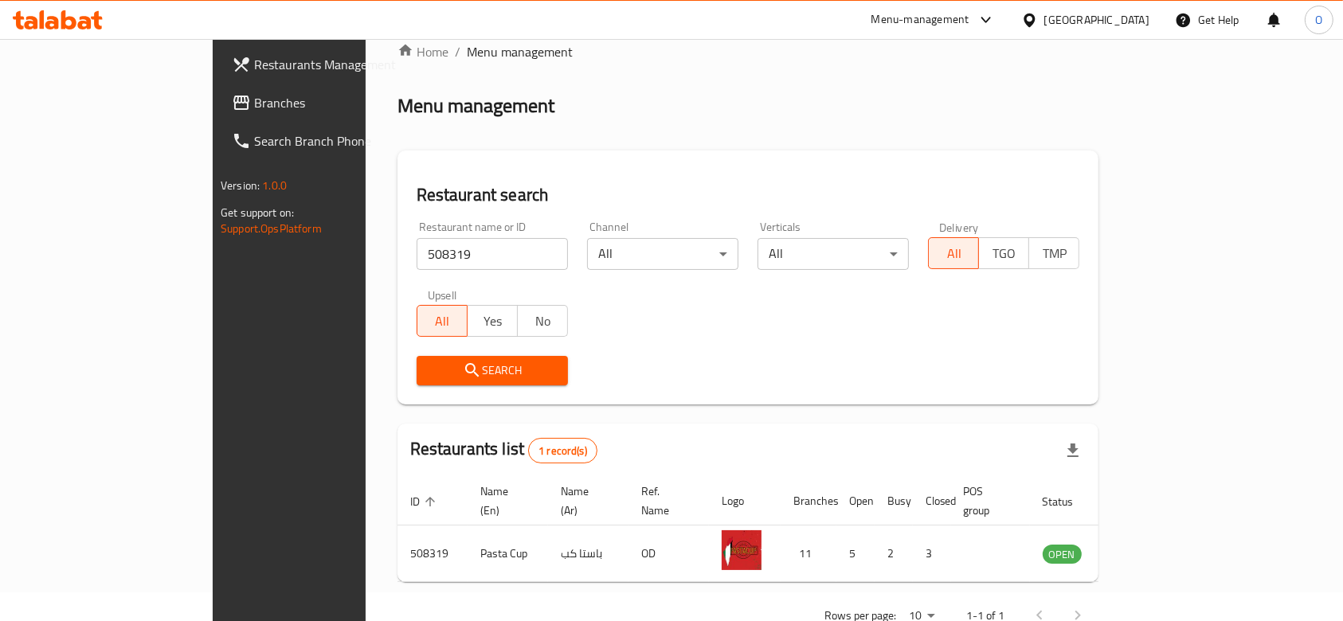
scroll to position [57, 0]
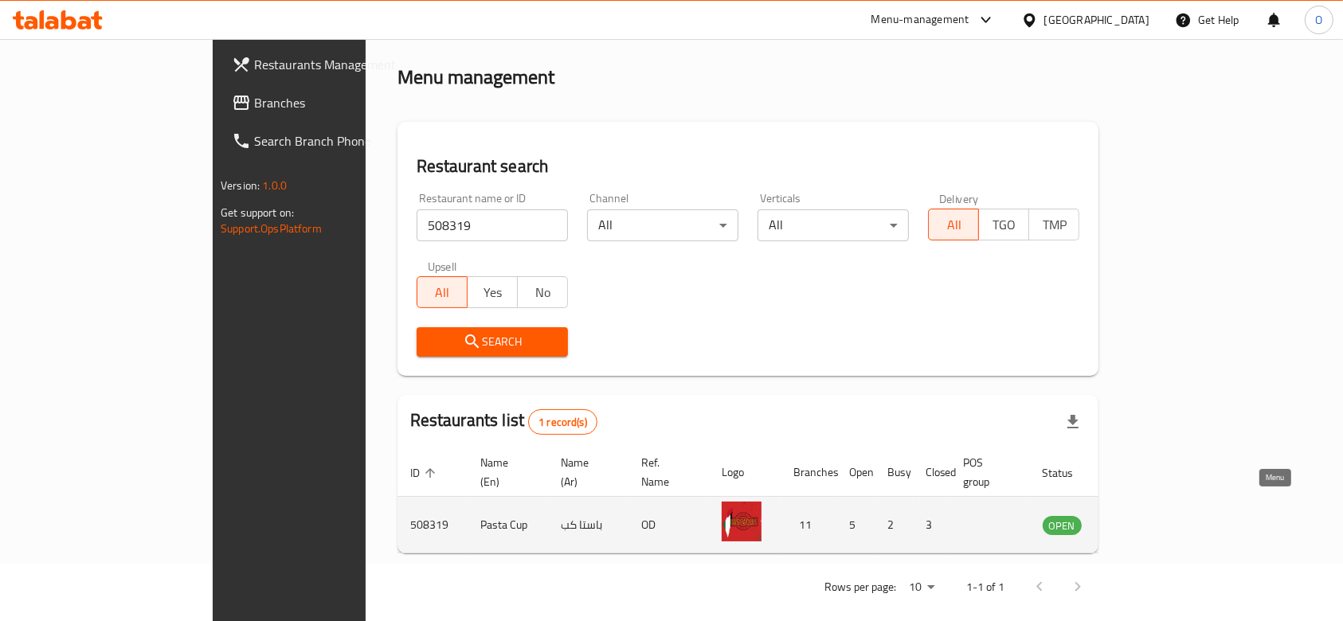
click at [1156, 515] on link "enhanced table" at bounding box center [1140, 524] width 29 height 19
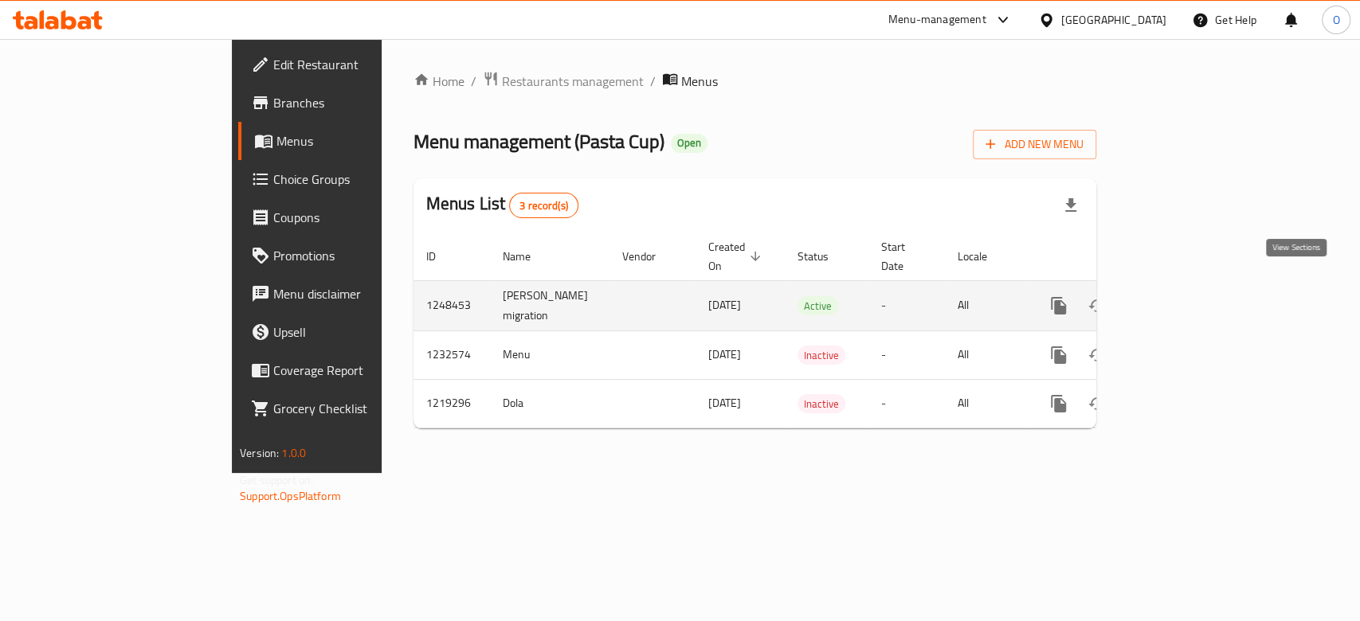
click at [1180, 299] on icon "enhanced table" at bounding box center [1173, 306] width 14 height 14
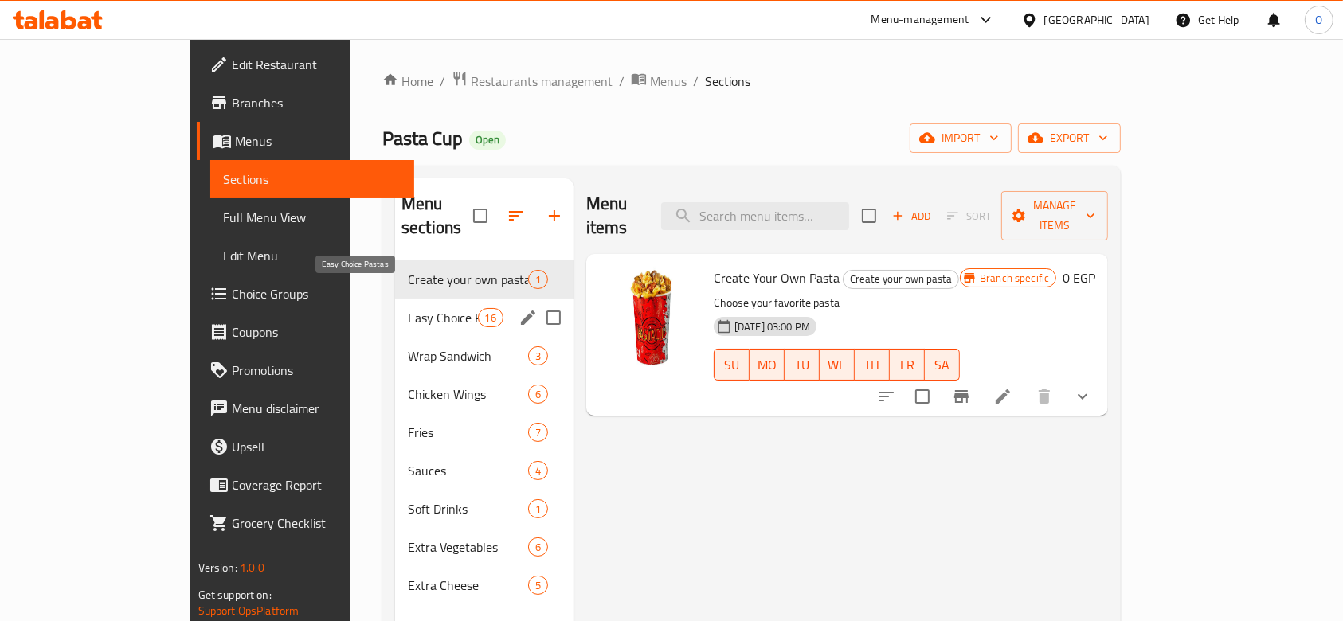
click at [420, 308] on span "Easy Choice Pastas" at bounding box center [443, 317] width 70 height 19
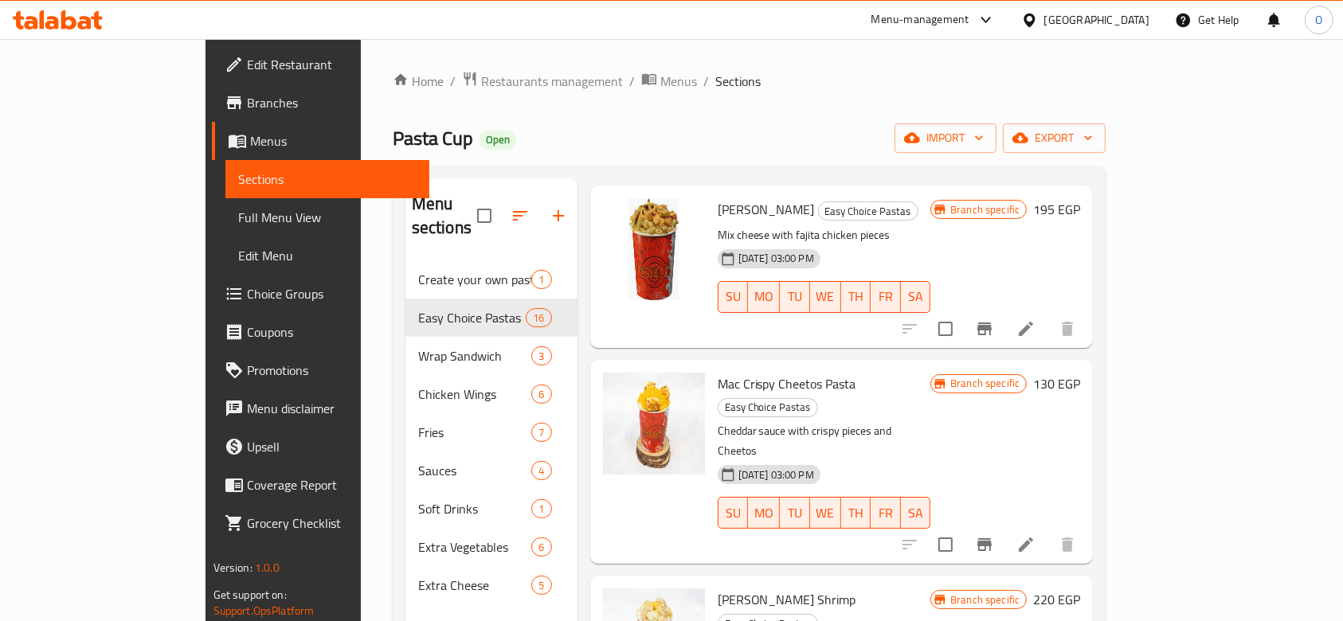
scroll to position [2202, 0]
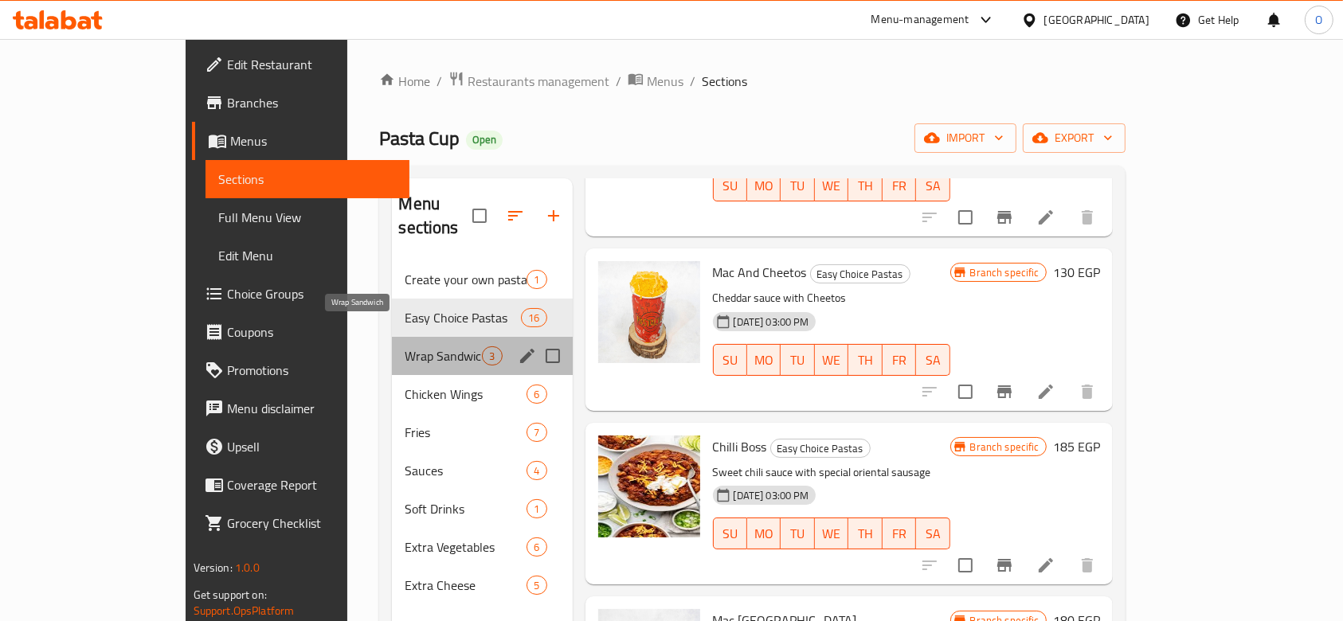
click at [405, 347] on span "Wrap Sandwich" at bounding box center [443, 356] width 77 height 19
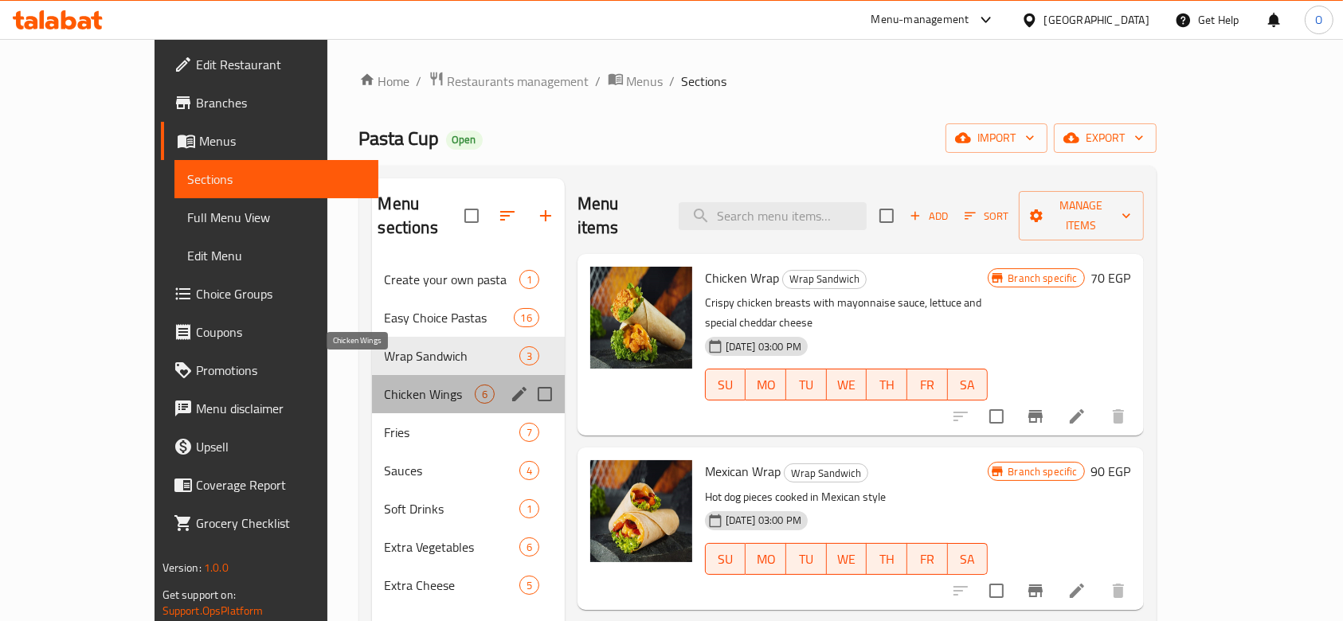
click at [385, 385] on span "Chicken Wings" at bounding box center [430, 394] width 90 height 19
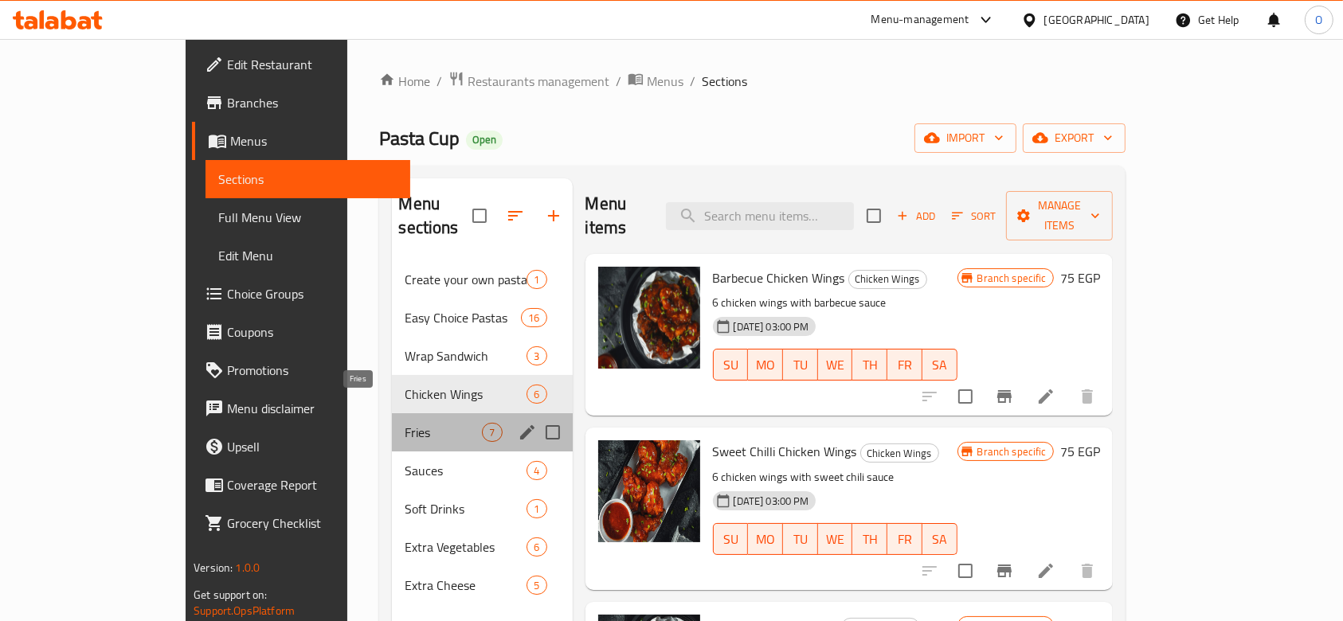
click at [405, 423] on span "Fries" at bounding box center [443, 432] width 77 height 19
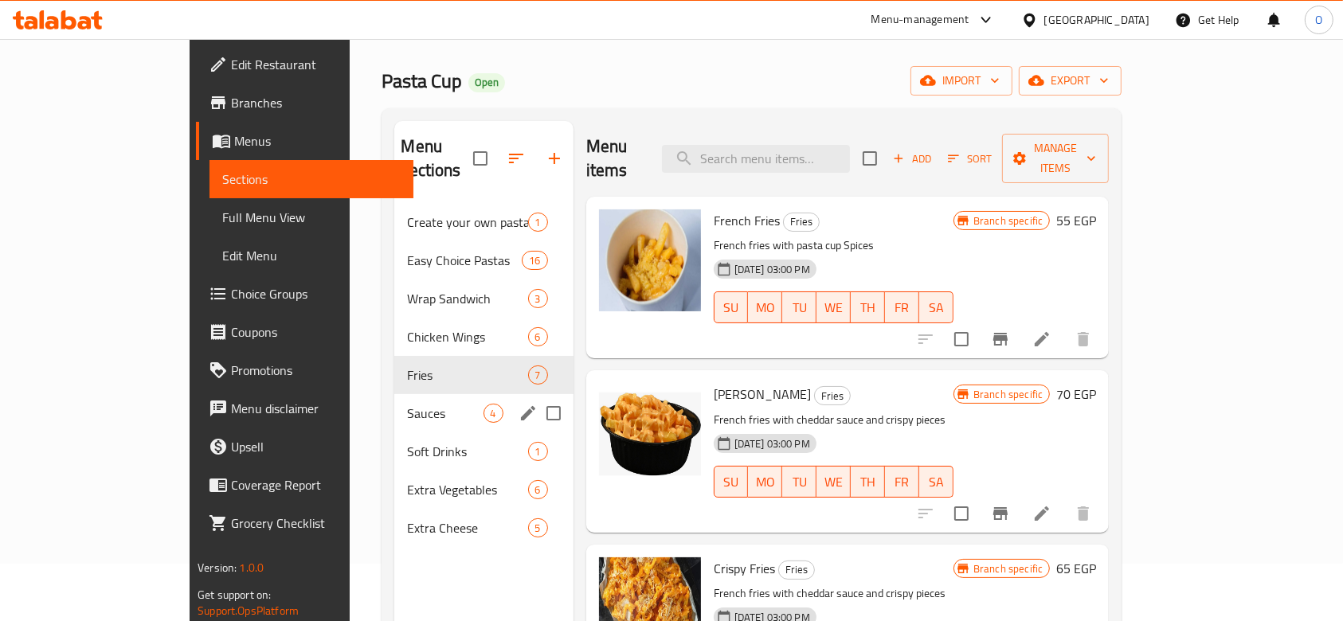
scroll to position [106, 0]
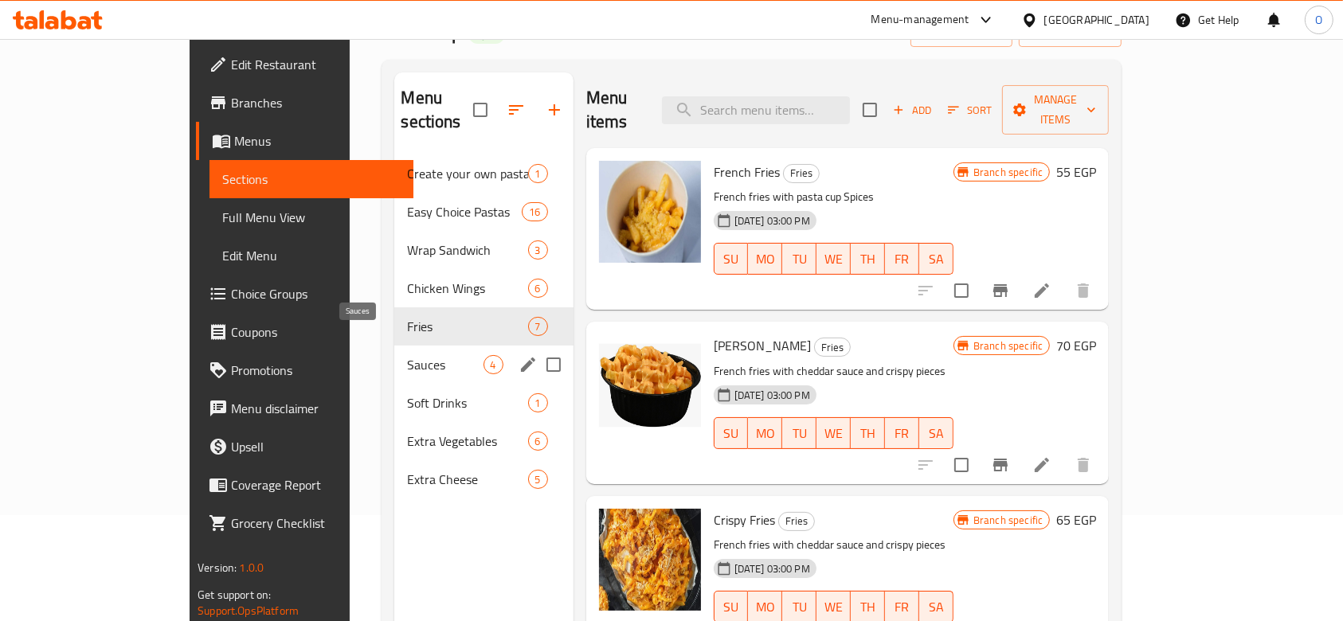
click at [407, 355] on span "Sauces" at bounding box center [445, 364] width 76 height 19
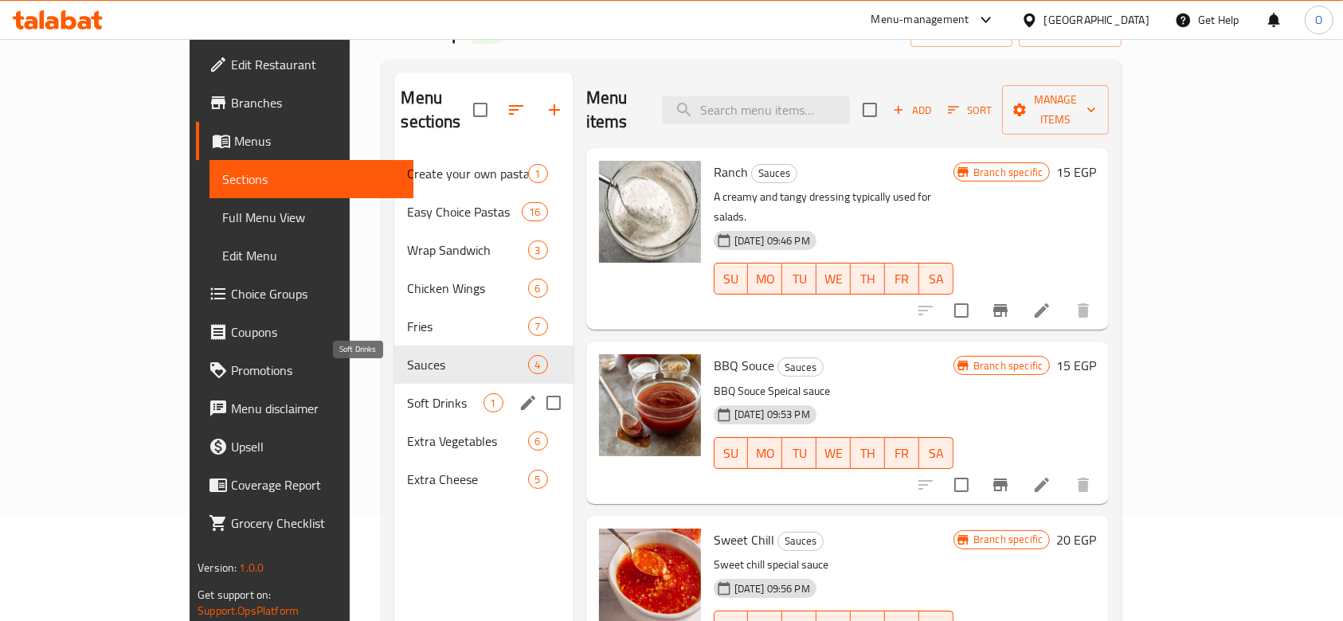
click at [407, 393] on span "Soft Drinks" at bounding box center [445, 402] width 76 height 19
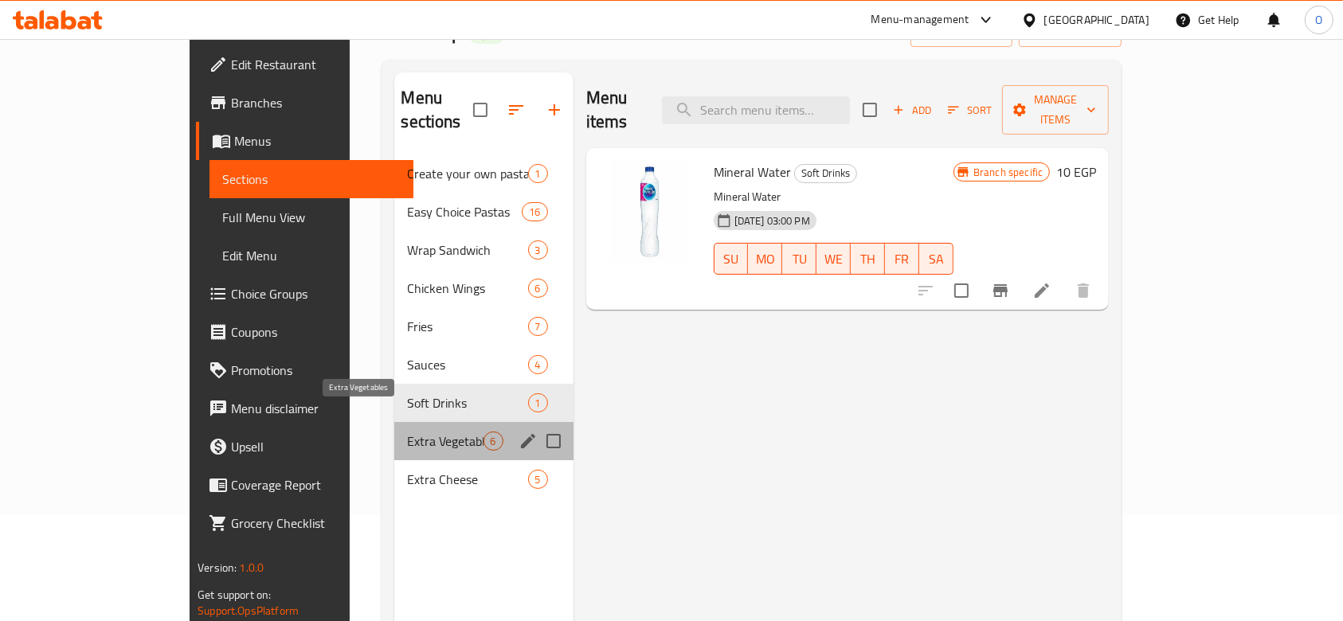
click at [407, 432] on span "Extra Vegetables" at bounding box center [445, 441] width 76 height 19
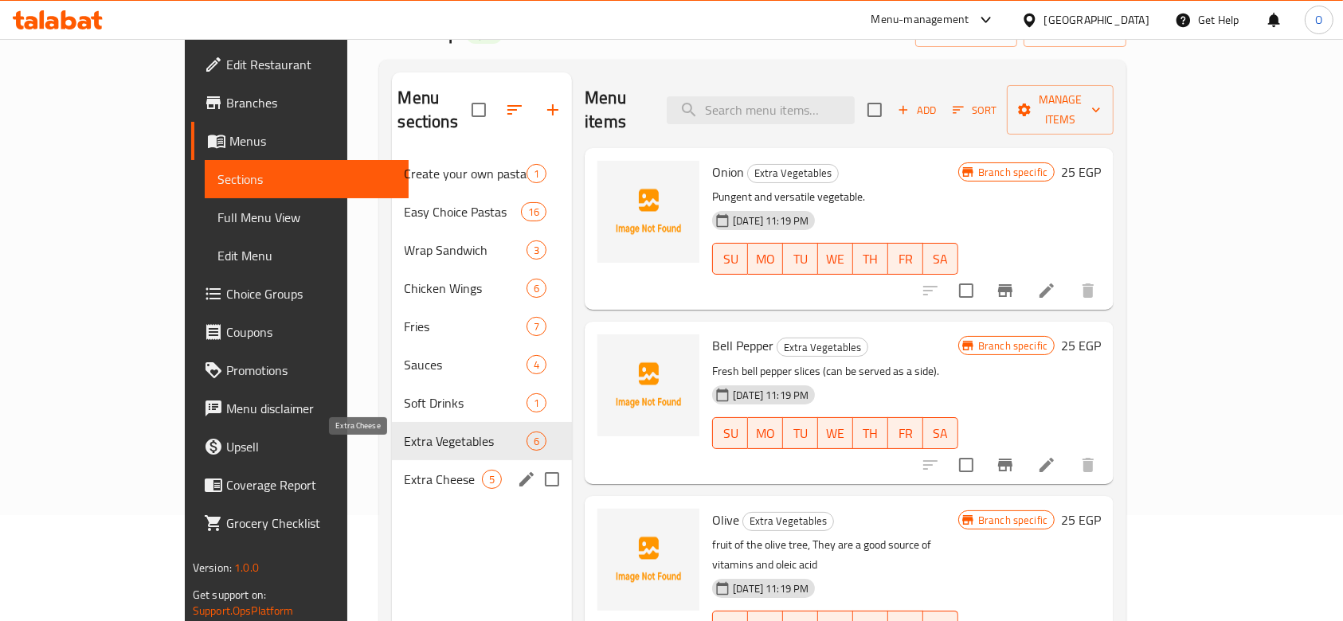
click at [405, 470] on span "Extra Cheese" at bounding box center [444, 479] width 78 height 19
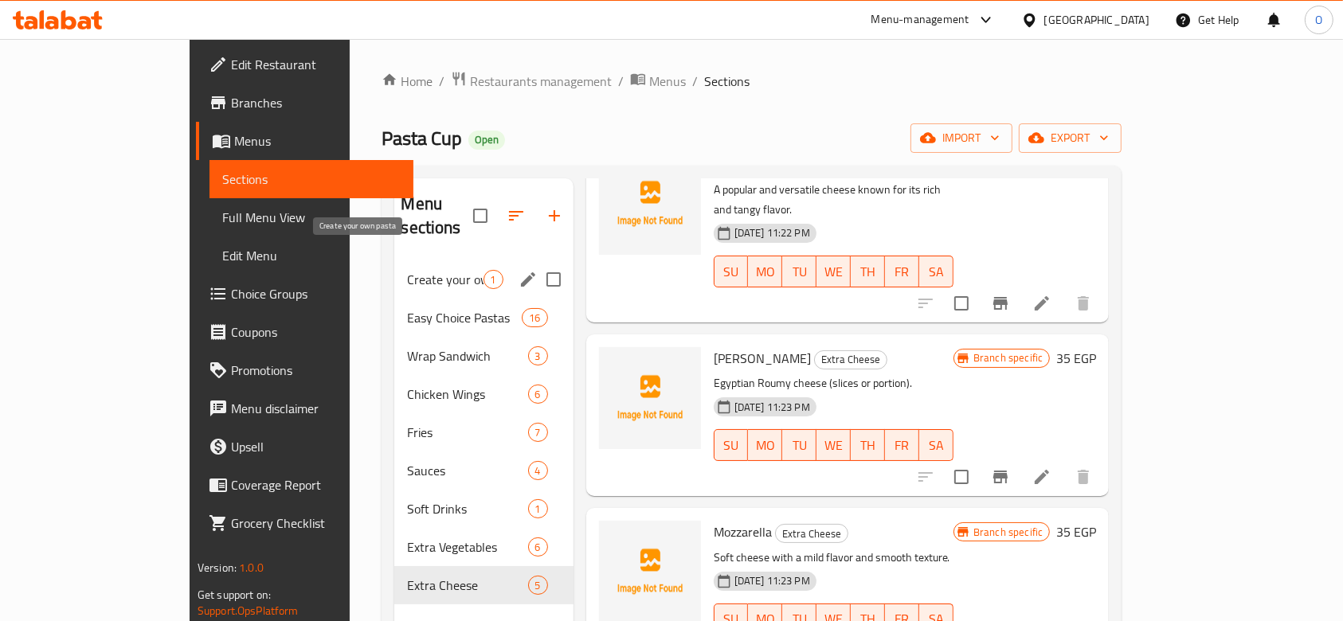
click at [407, 270] on span "Create your own pasta" at bounding box center [445, 279] width 76 height 19
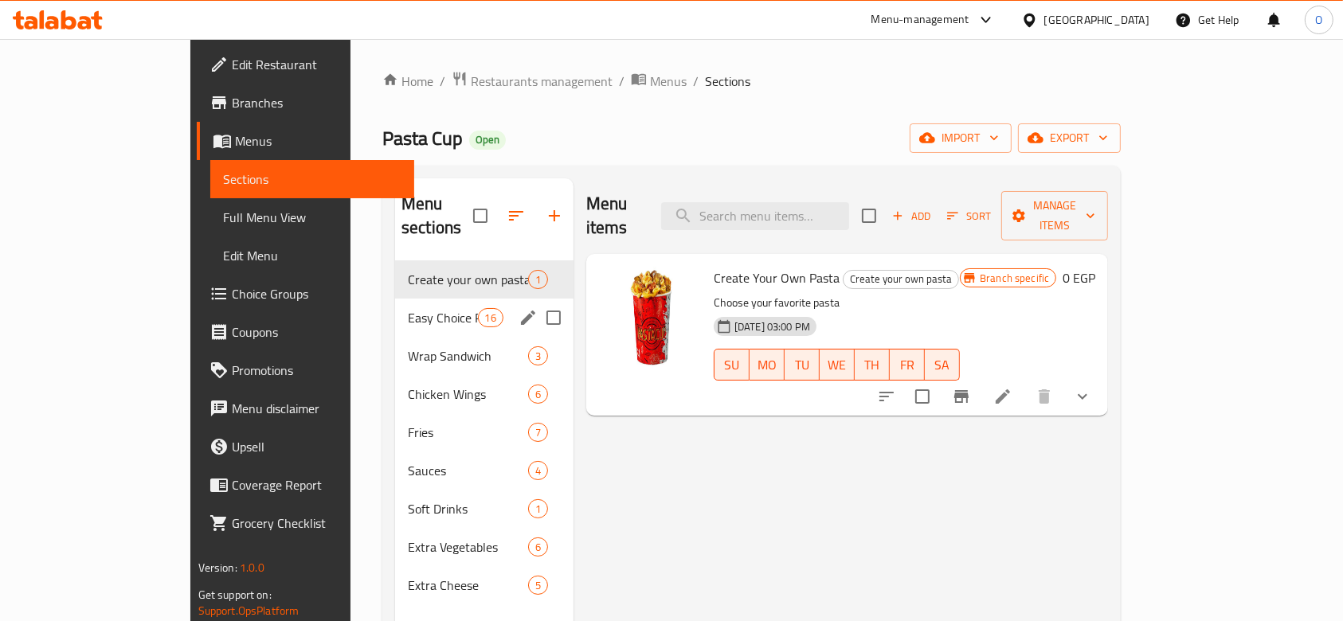
click at [395, 303] on div "Easy Choice Pastas 16" at bounding box center [484, 318] width 178 height 38
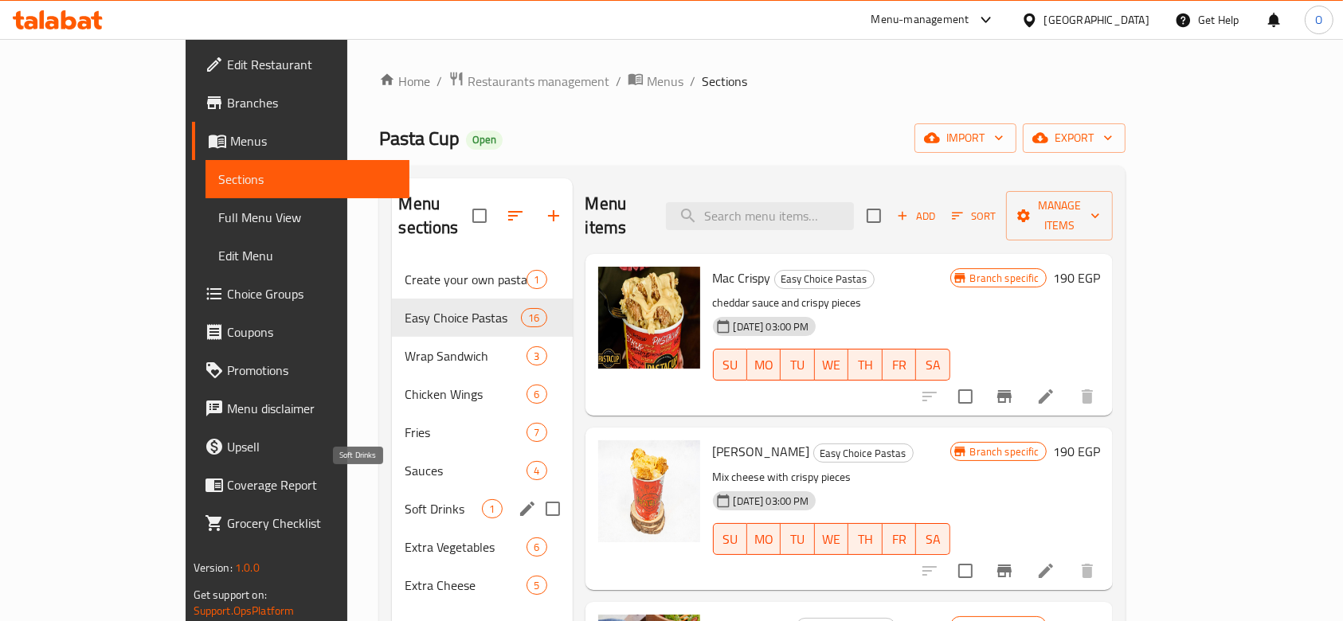
click at [405, 499] on span "Soft Drinks" at bounding box center [443, 508] width 77 height 19
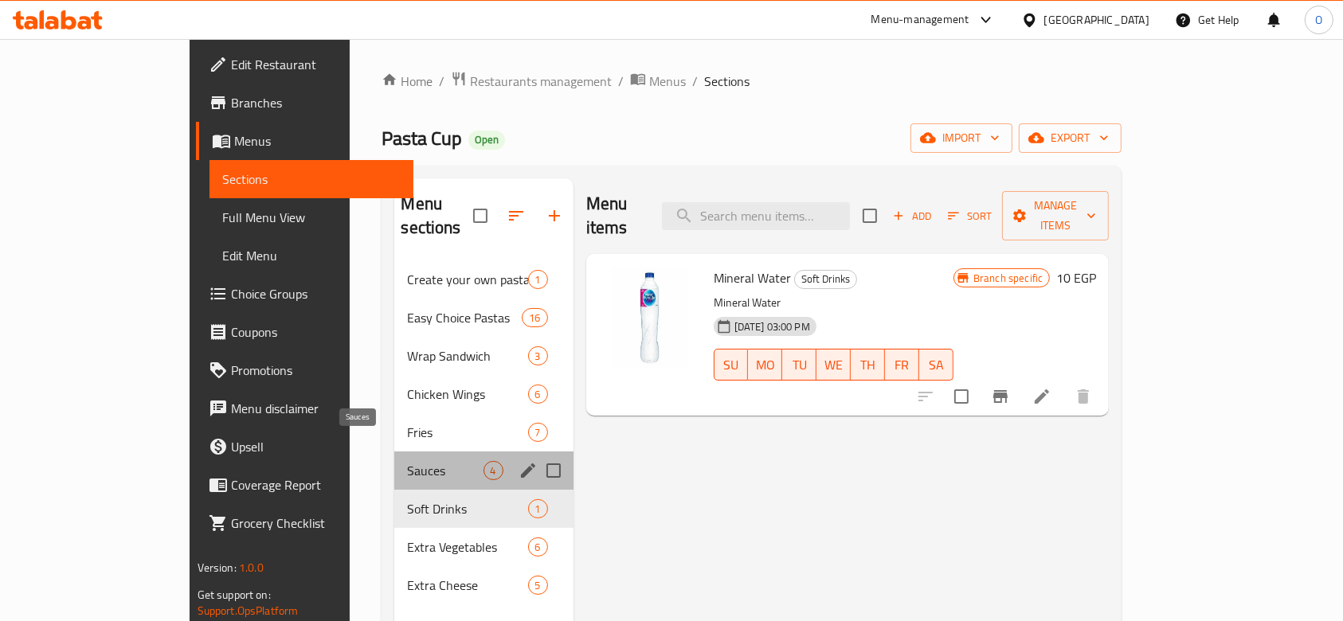
click at [407, 461] on span "Sauces" at bounding box center [445, 470] width 76 height 19
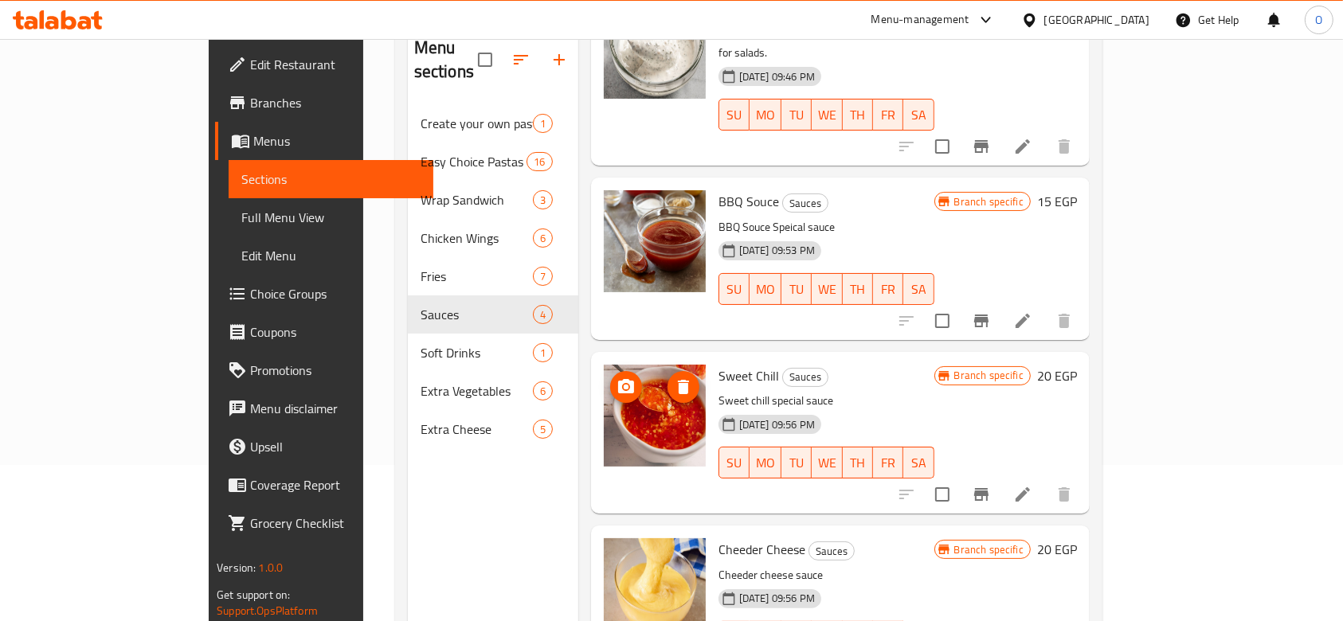
scroll to position [223, 0]
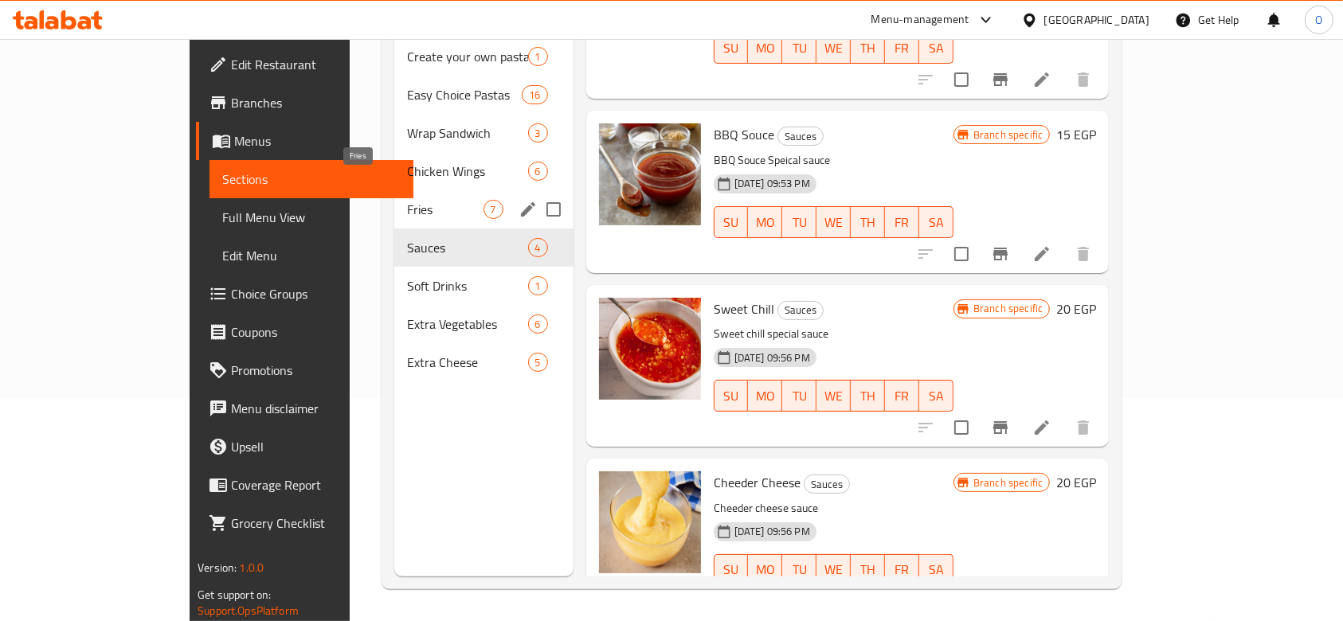
drag, startPoint x: 288, startPoint y: 177, endPoint x: 491, endPoint y: 220, distance: 206.8
click at [407, 200] on span "Fries" at bounding box center [445, 209] width 76 height 19
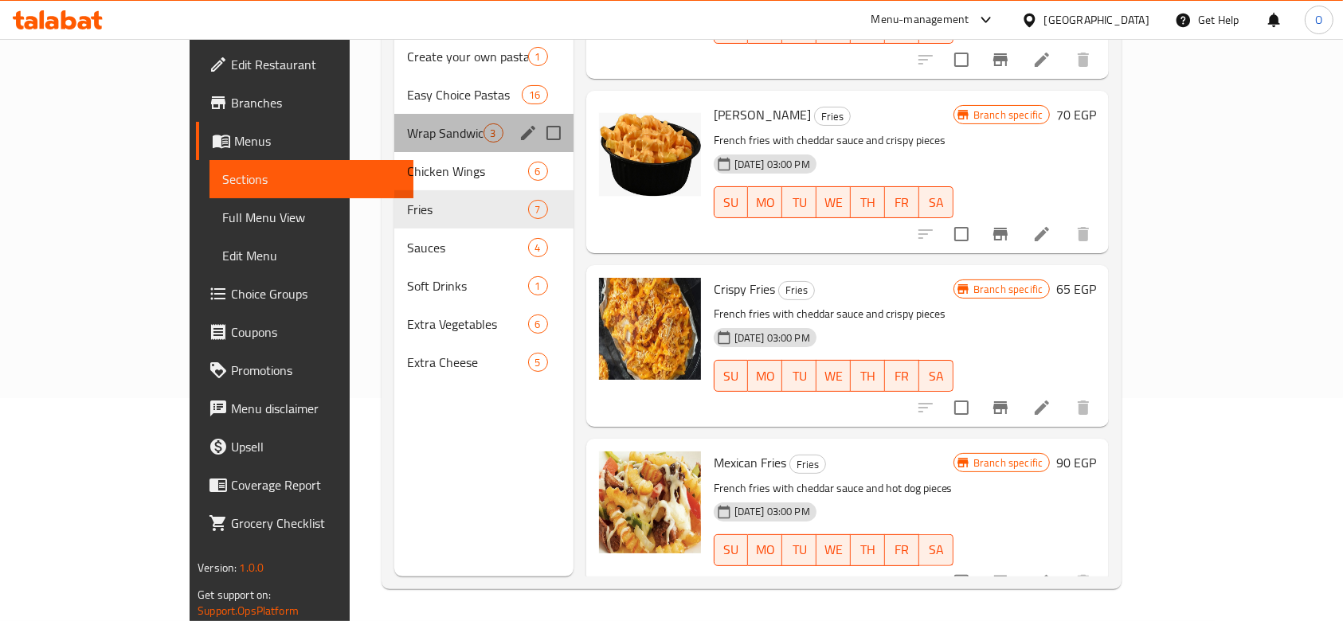
click at [394, 127] on div "Wrap Sandwich 3" at bounding box center [483, 133] width 178 height 38
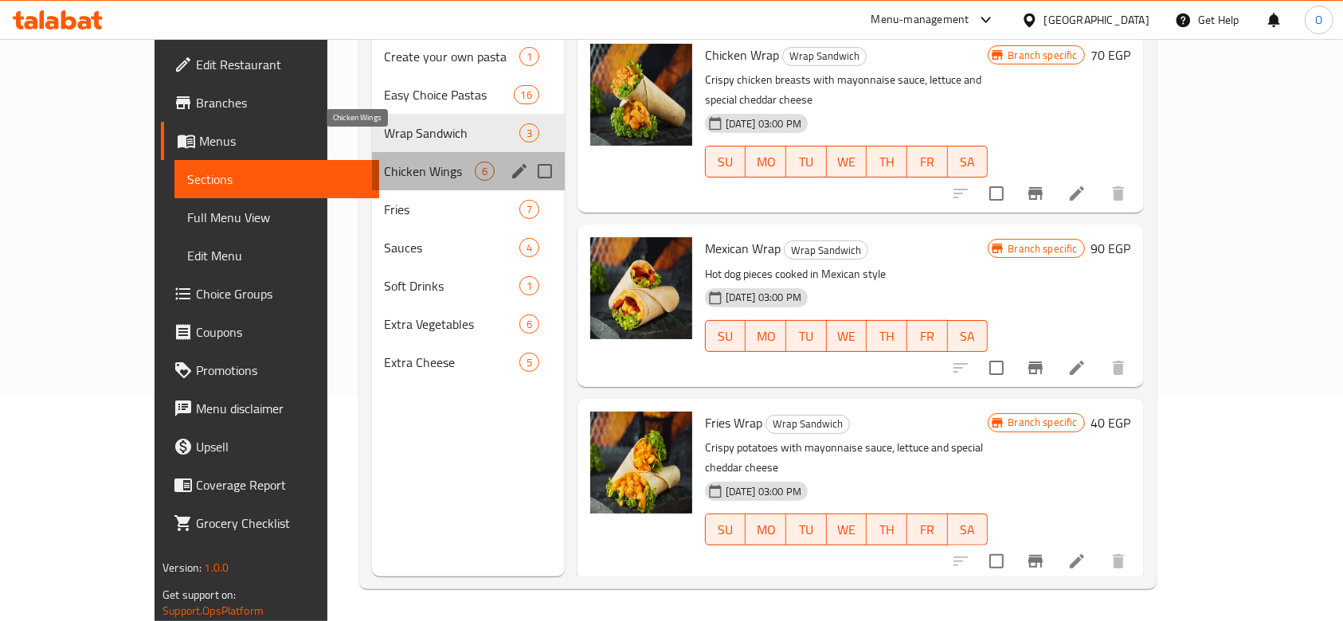
click at [385, 162] on span "Chicken Wings" at bounding box center [430, 171] width 90 height 19
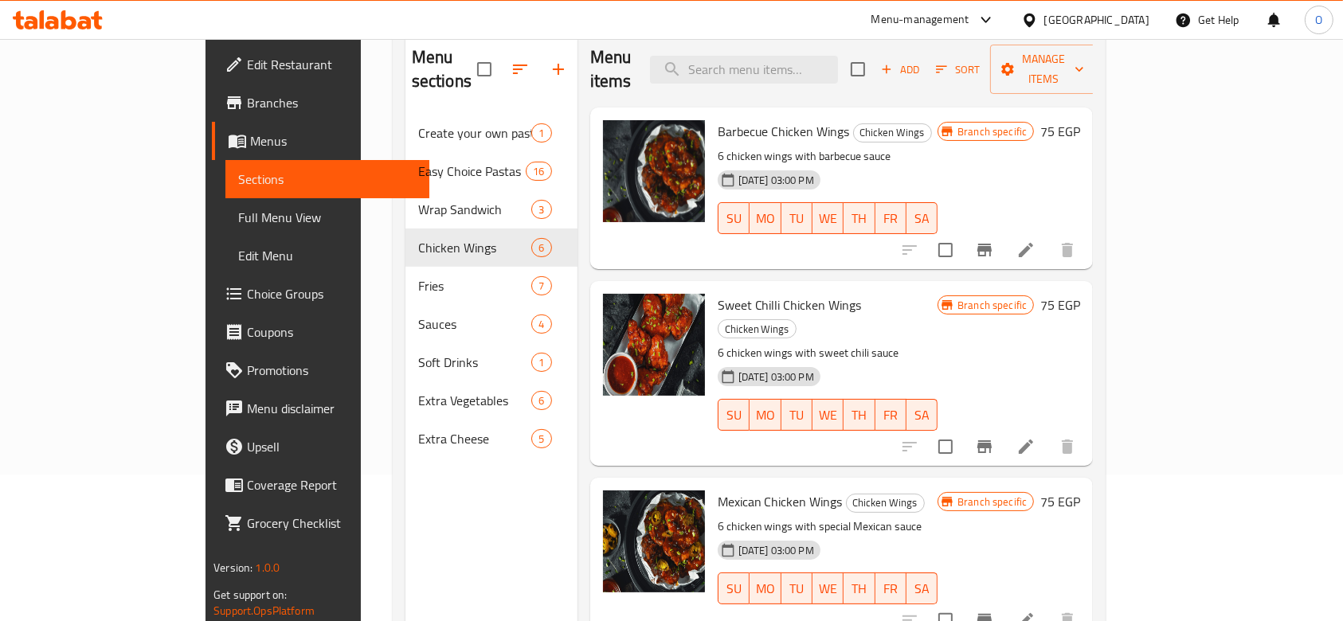
scroll to position [10, 0]
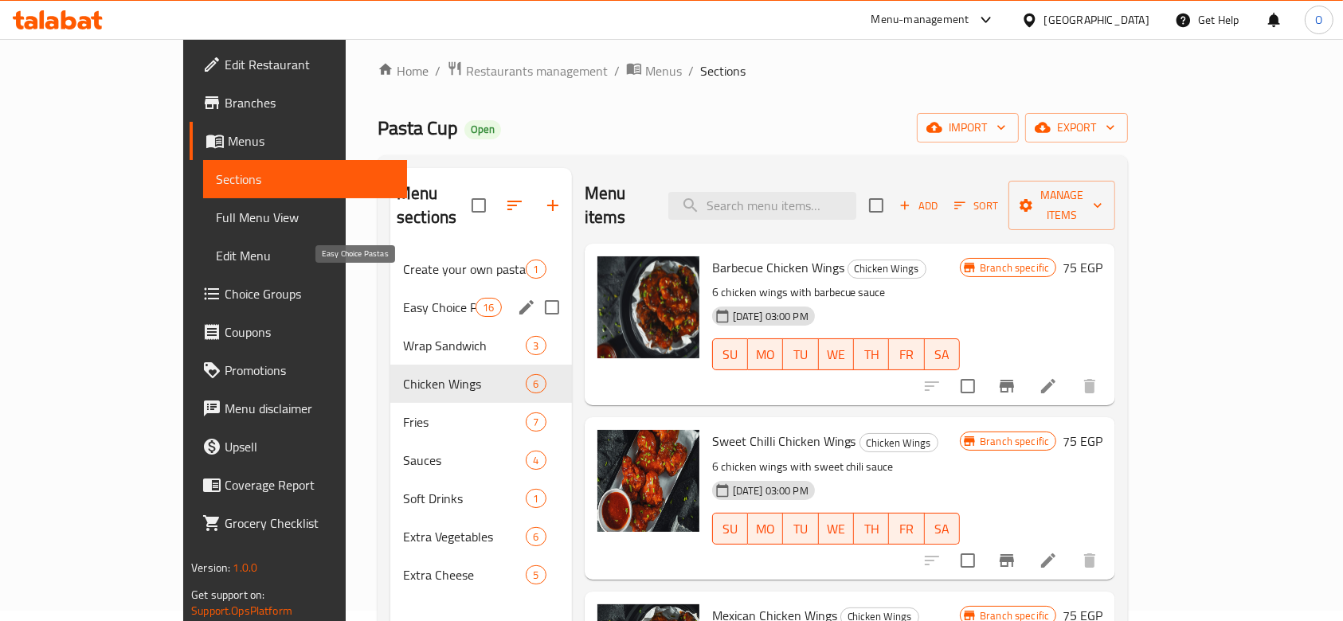
click at [403, 298] on span "Easy Choice Pastas" at bounding box center [439, 307] width 72 height 19
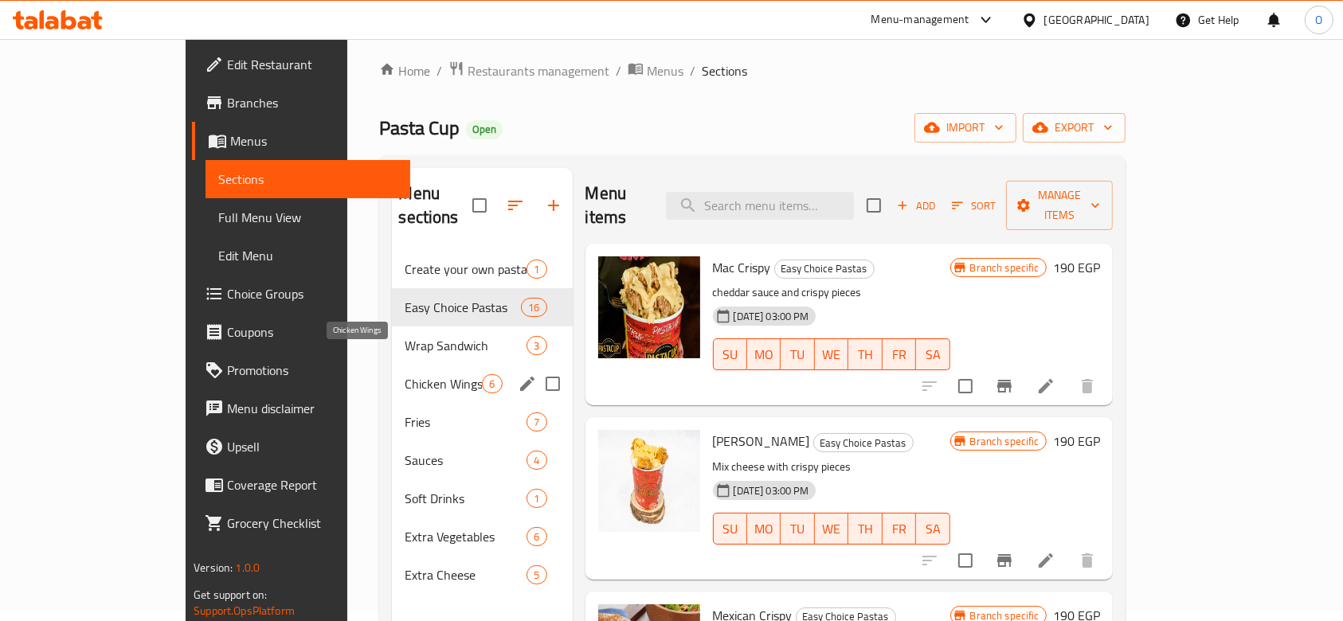
click at [392, 365] on div "Chicken Wings 6" at bounding box center [482, 384] width 180 height 38
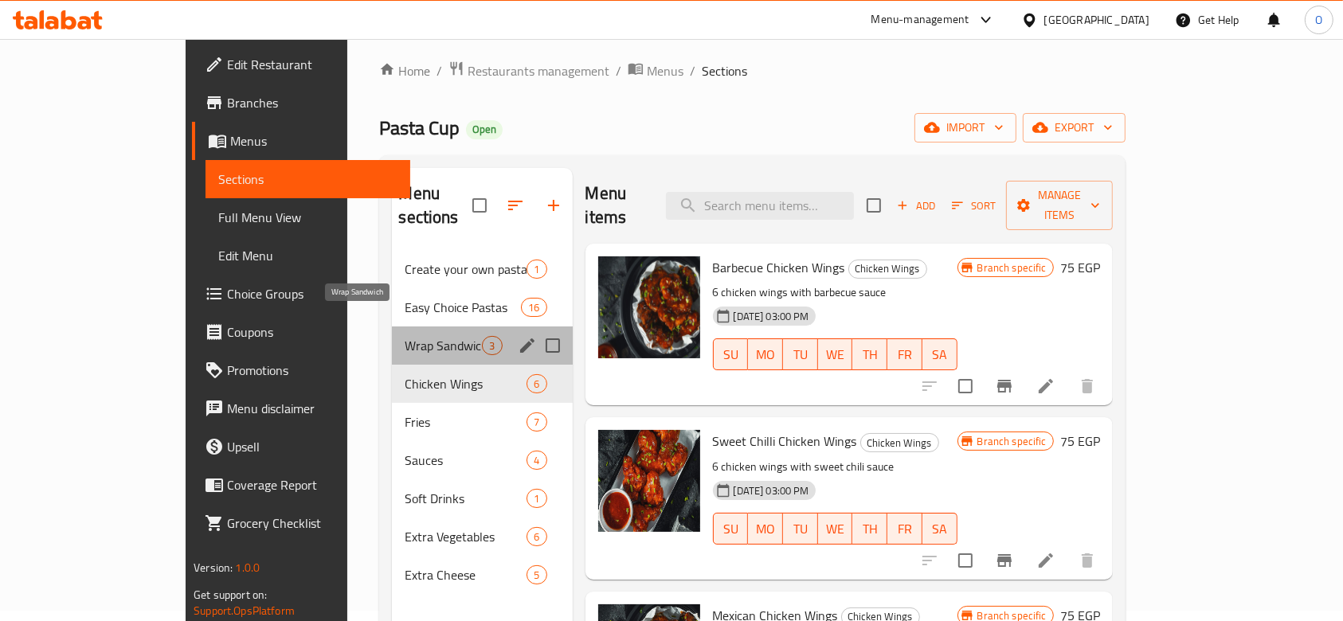
click at [405, 336] on span "Wrap Sandwich" at bounding box center [443, 345] width 77 height 19
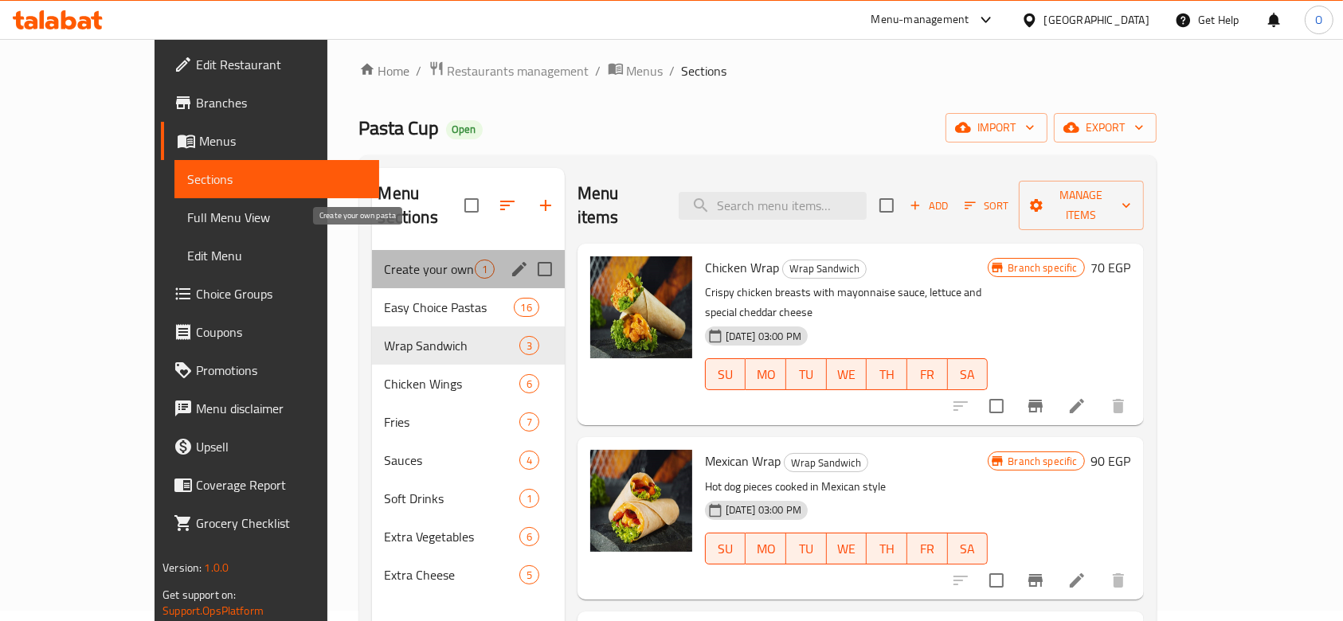
click at [385, 260] on span "Create your own pasta" at bounding box center [430, 269] width 90 height 19
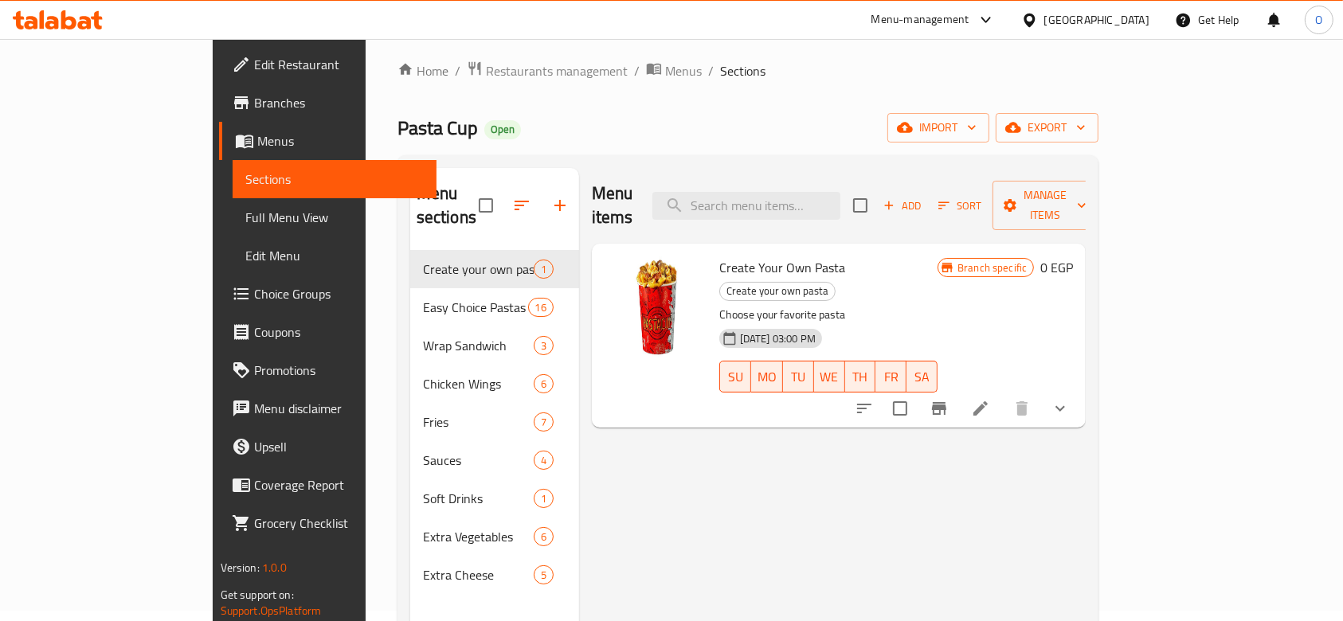
click at [397, 123] on span "Pasta Cup" at bounding box center [437, 128] width 80 height 36
copy span "Pasta Cup"
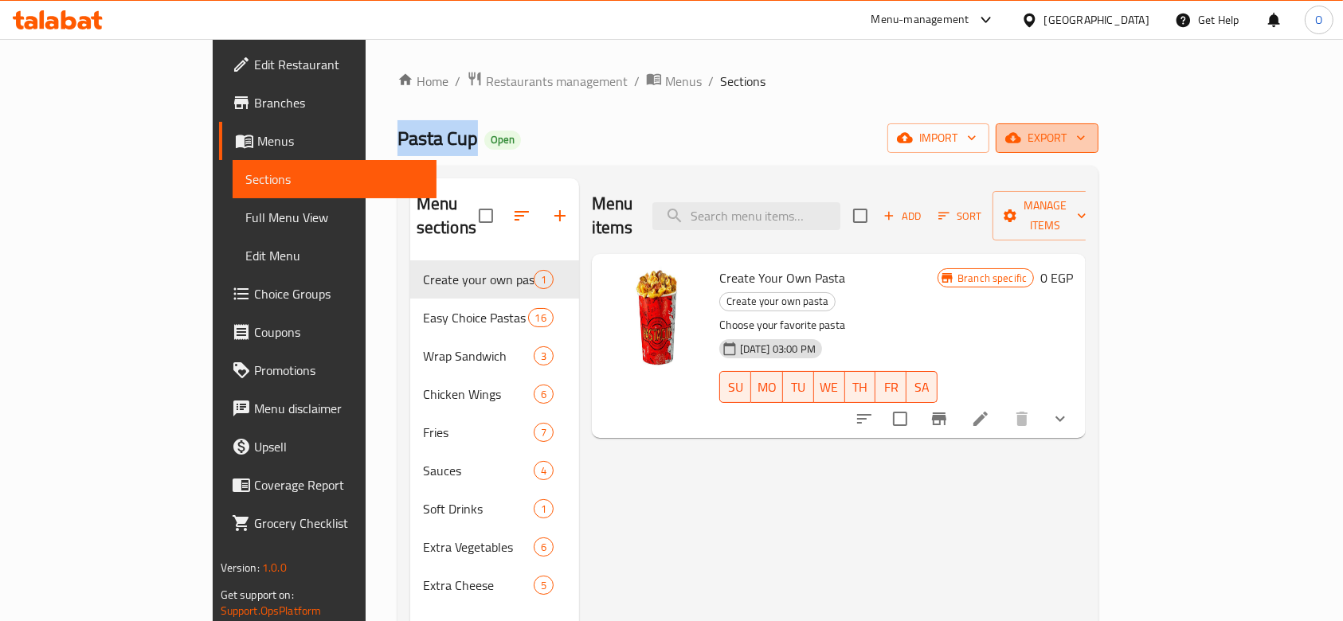
click at [1086, 142] on span "export" at bounding box center [1046, 138] width 77 height 20
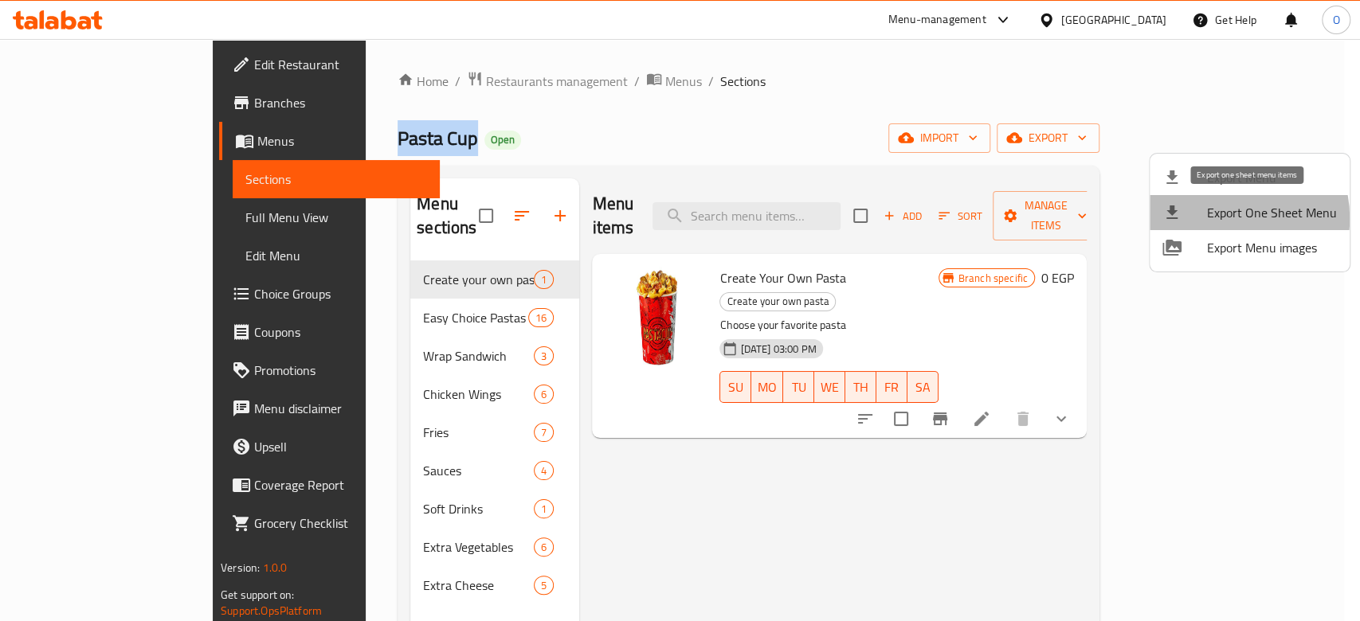
click at [1224, 218] on span "Export One Sheet Menu" at bounding box center [1272, 212] width 130 height 19
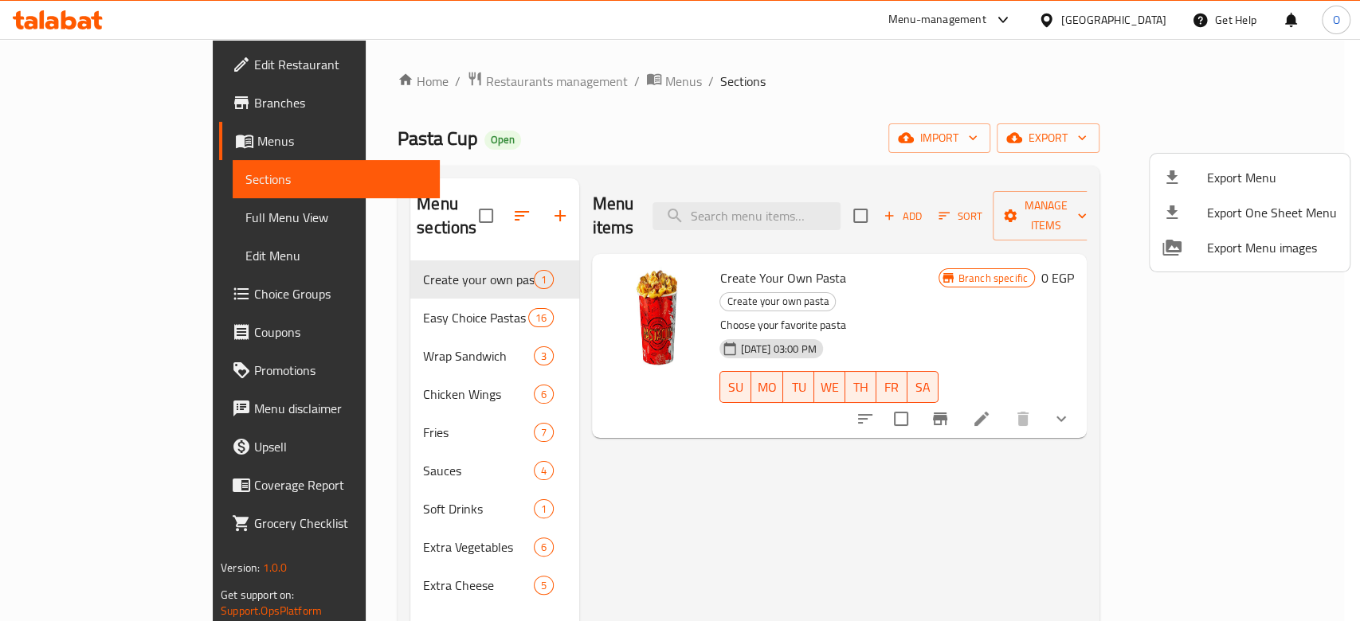
click at [401, 80] on div at bounding box center [680, 310] width 1360 height 621
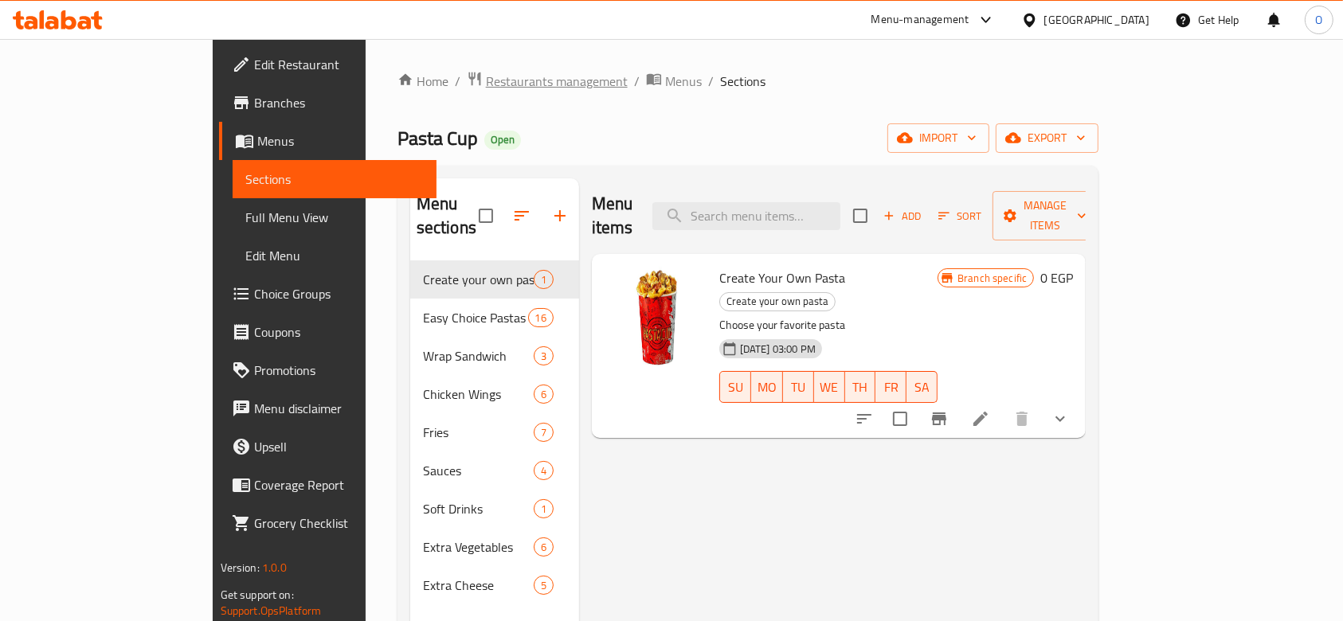
click at [486, 80] on span "Restaurants management" at bounding box center [557, 81] width 142 height 19
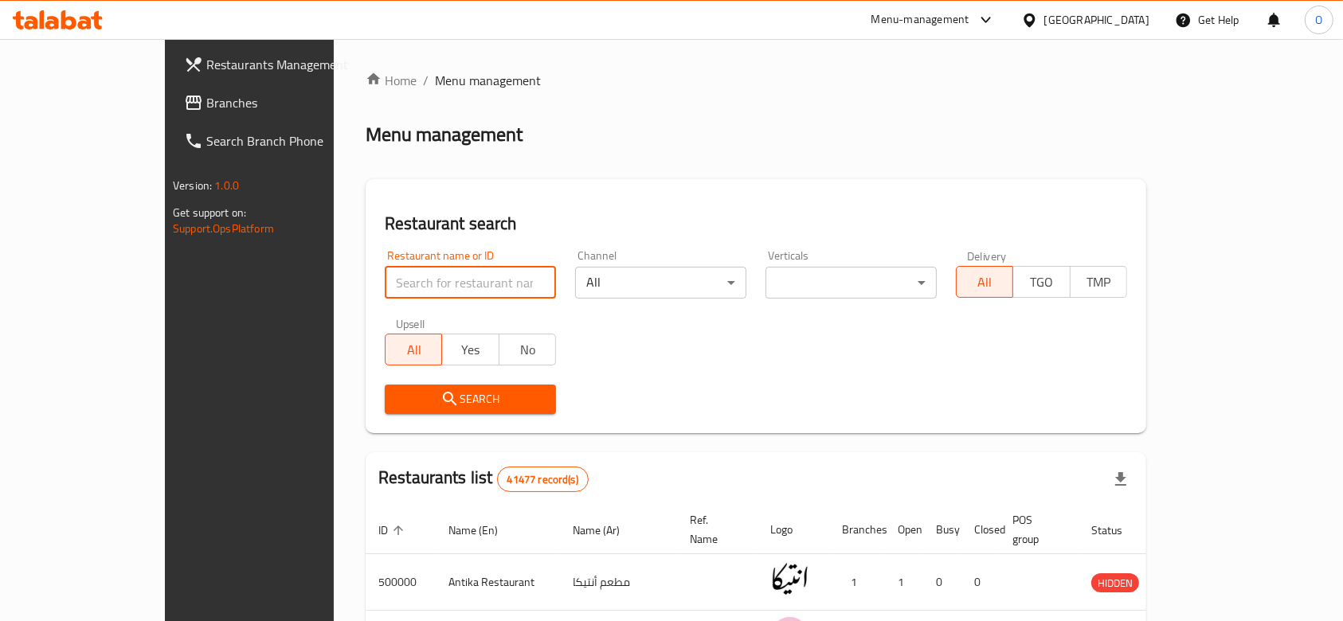
click at [385, 281] on input "search" at bounding box center [470, 283] width 171 height 32
paste input "01201098888"
click at [385, 281] on input "01201098888" at bounding box center [470, 283] width 171 height 32
type input "01201098888"
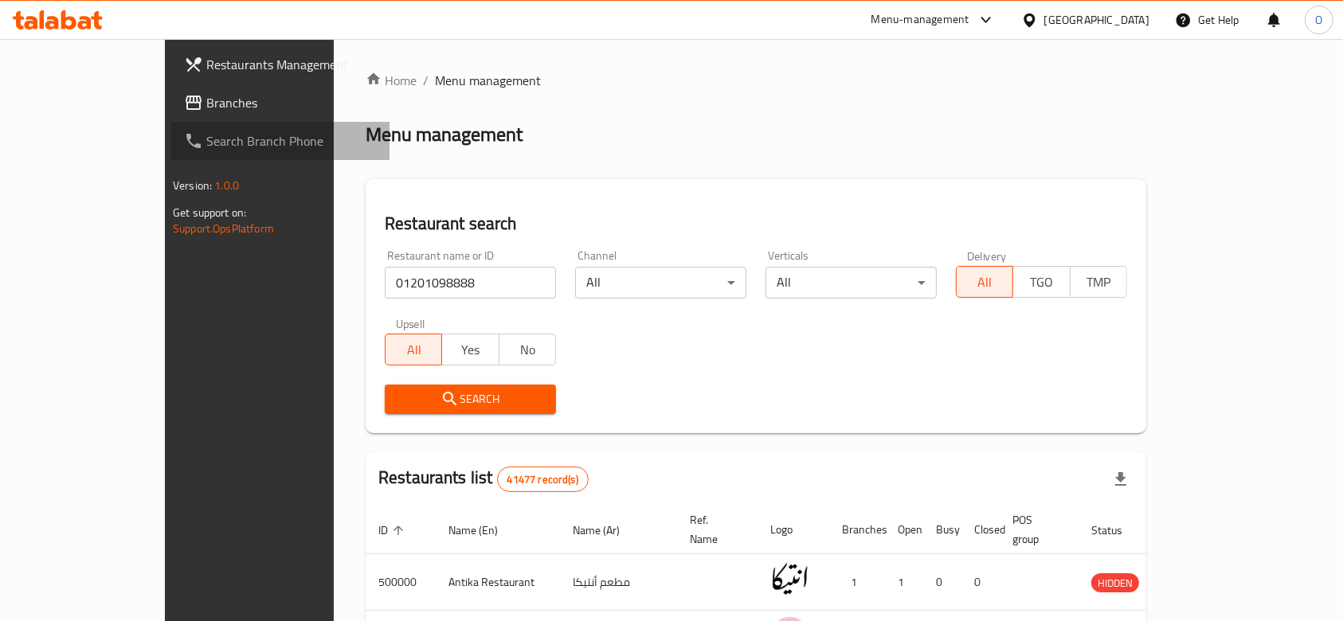
click at [206, 139] on span "Search Branch Phone" at bounding box center [291, 140] width 170 height 19
